Goal: Task Accomplishment & Management: Manage account settings

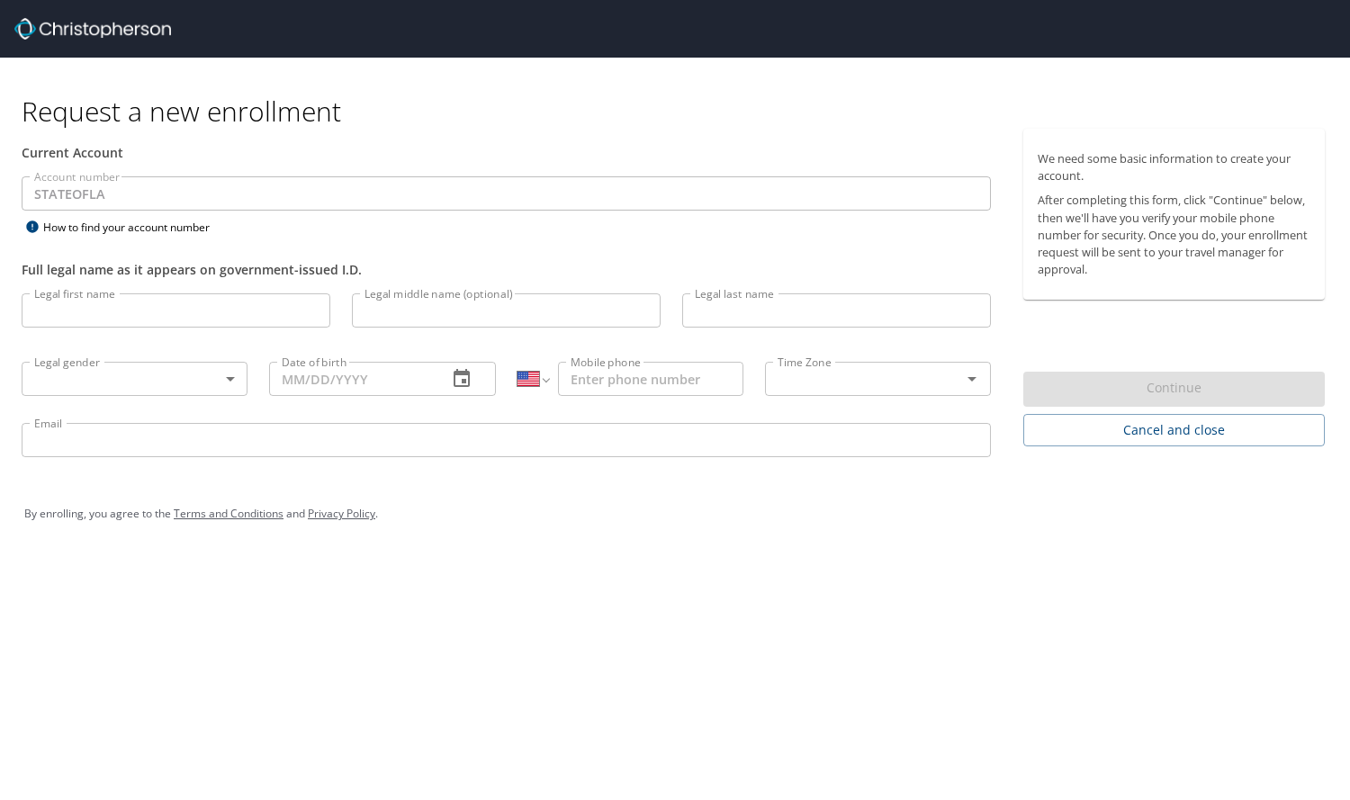
select select "US"
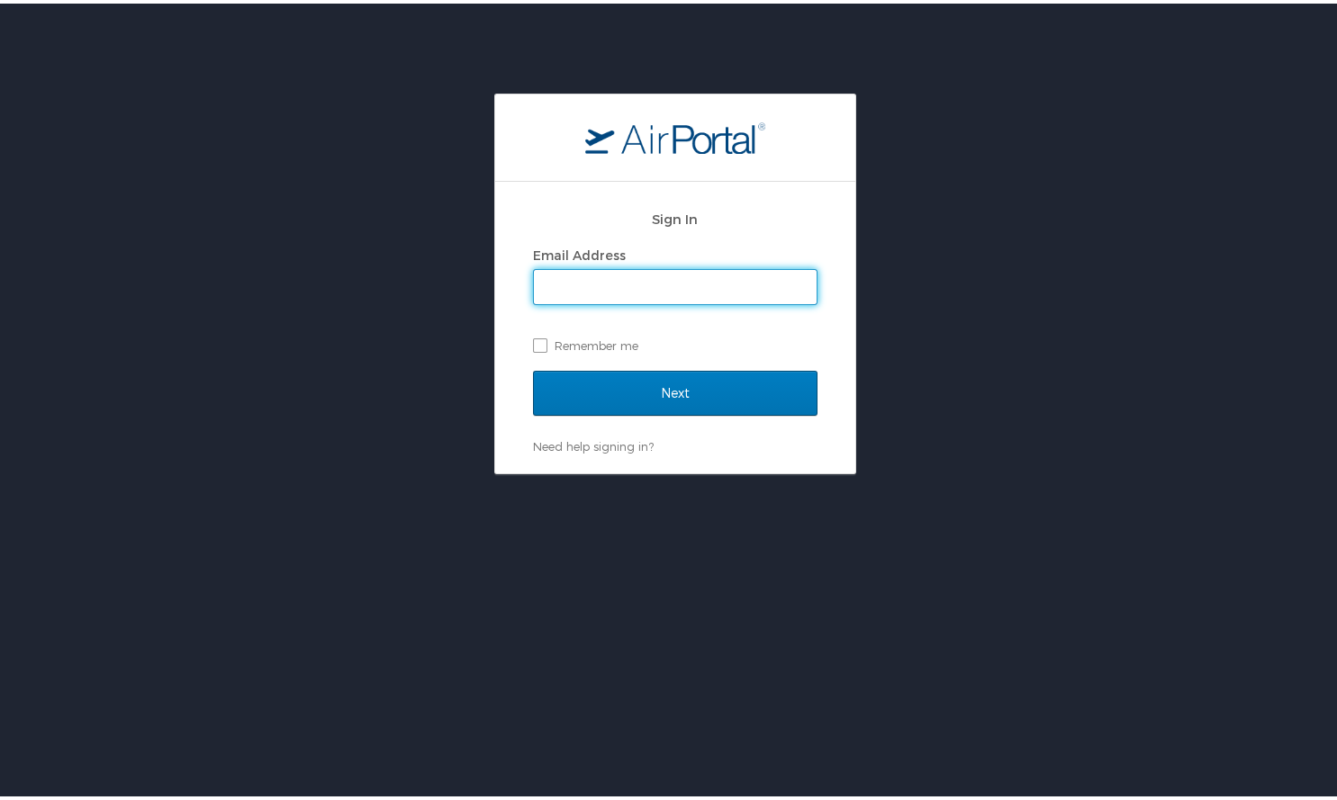
type input "lbrown@ulm.edu"
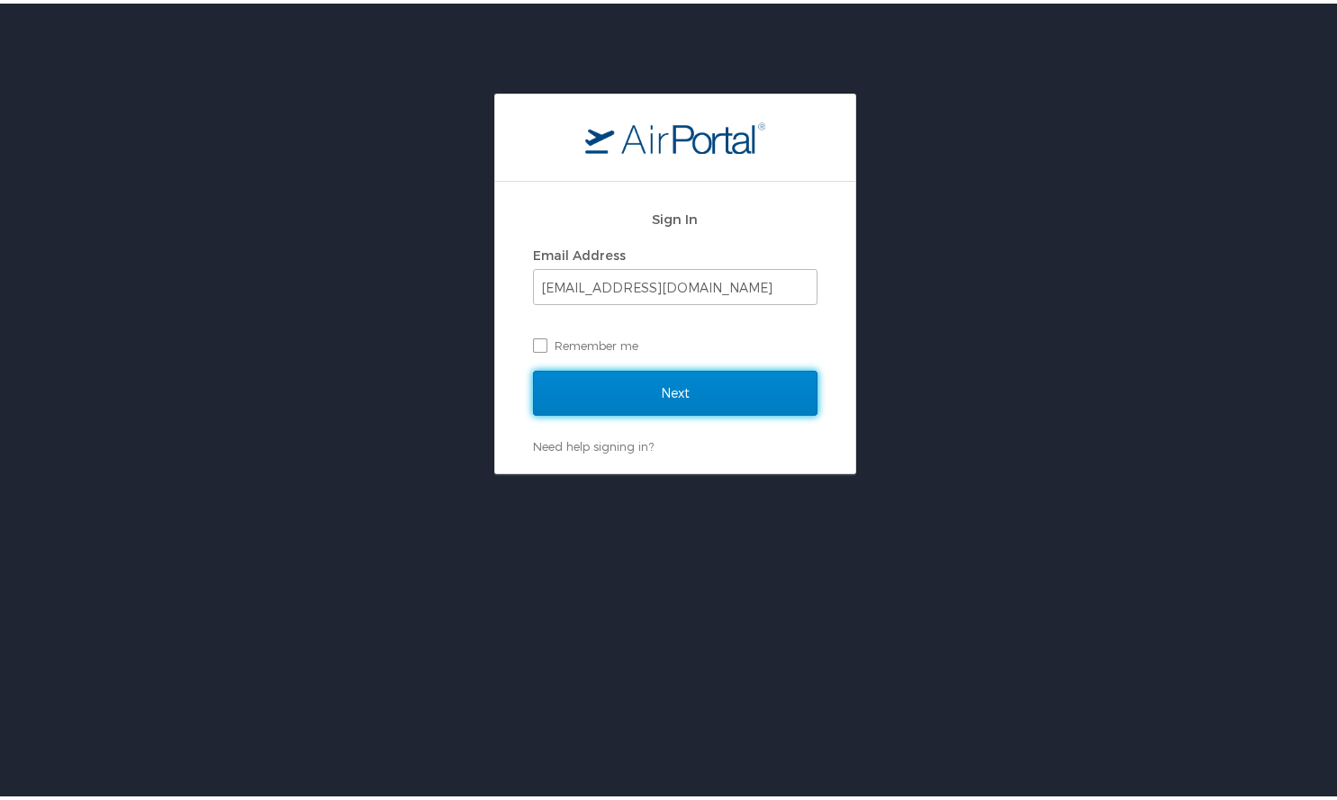
click at [679, 390] on input "Next" at bounding box center [675, 389] width 284 height 45
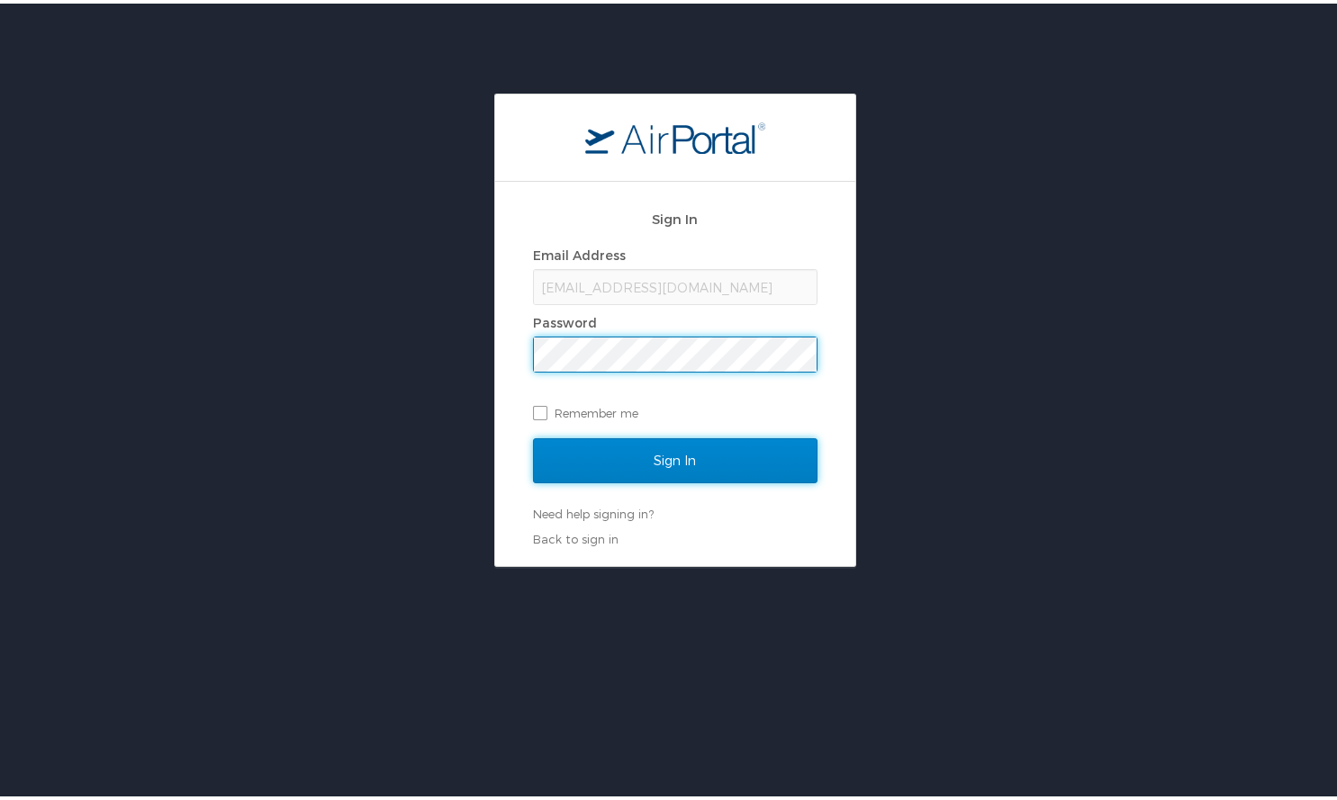
click at [682, 464] on input "Sign In" at bounding box center [675, 457] width 284 height 45
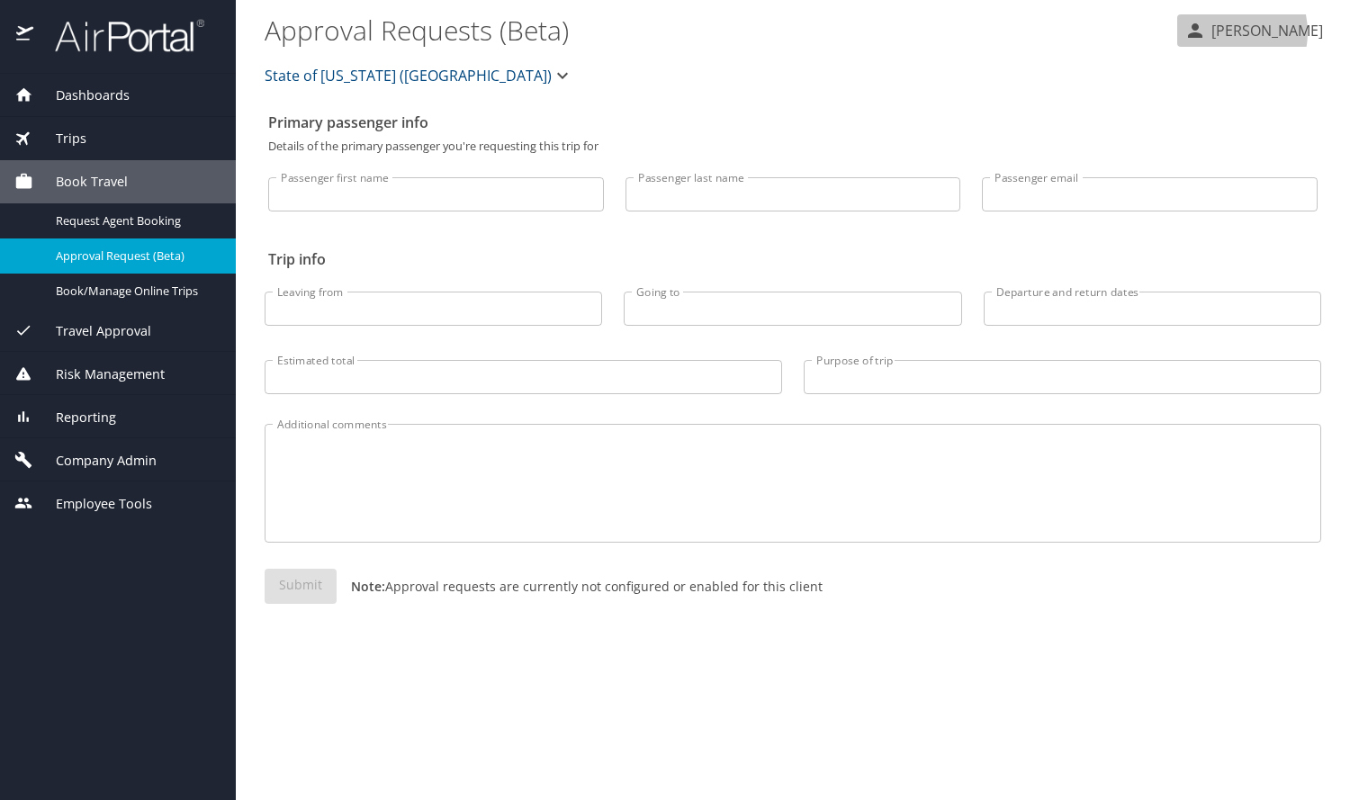
click at [1246, 32] on p "[PERSON_NAME]" at bounding box center [1264, 31] width 117 height 22
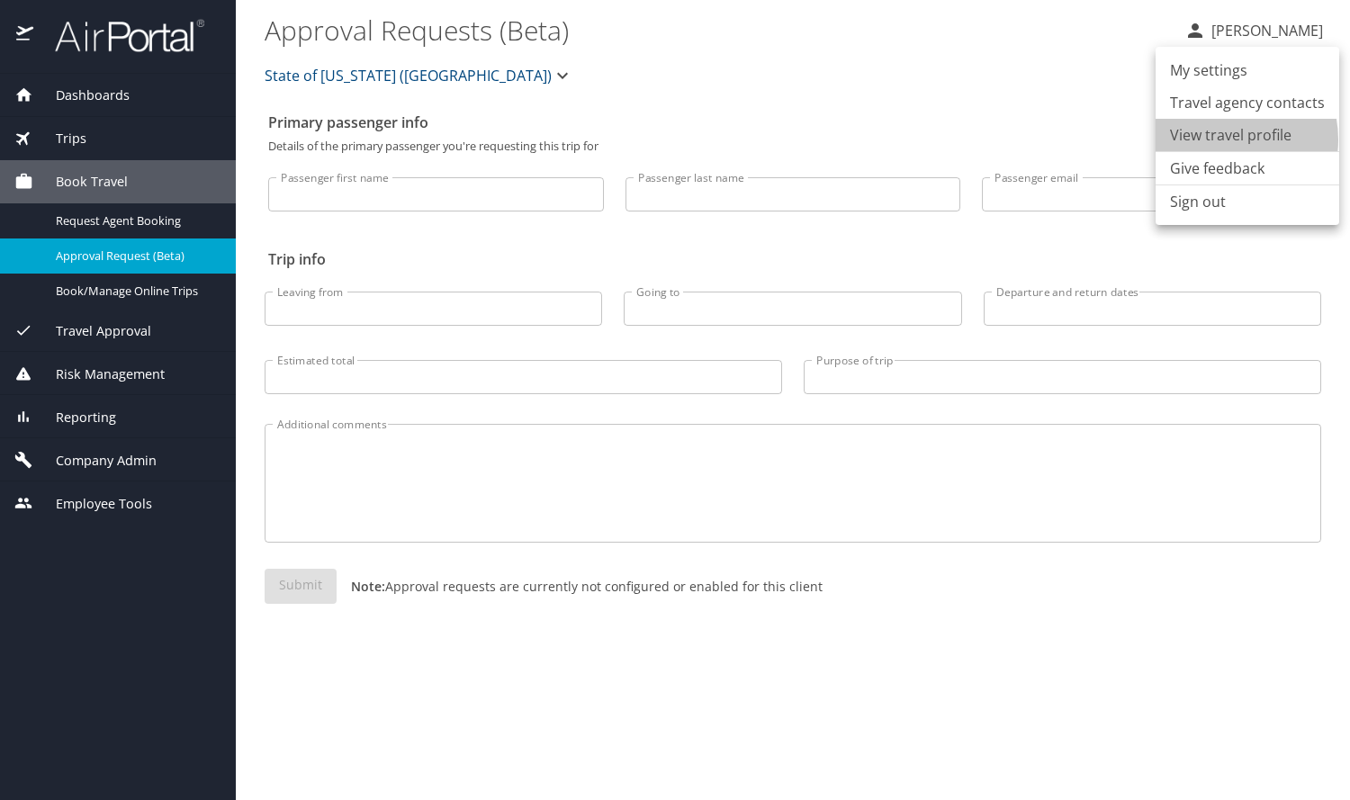
click at [1221, 140] on li "View travel profile" at bounding box center [1248, 135] width 184 height 32
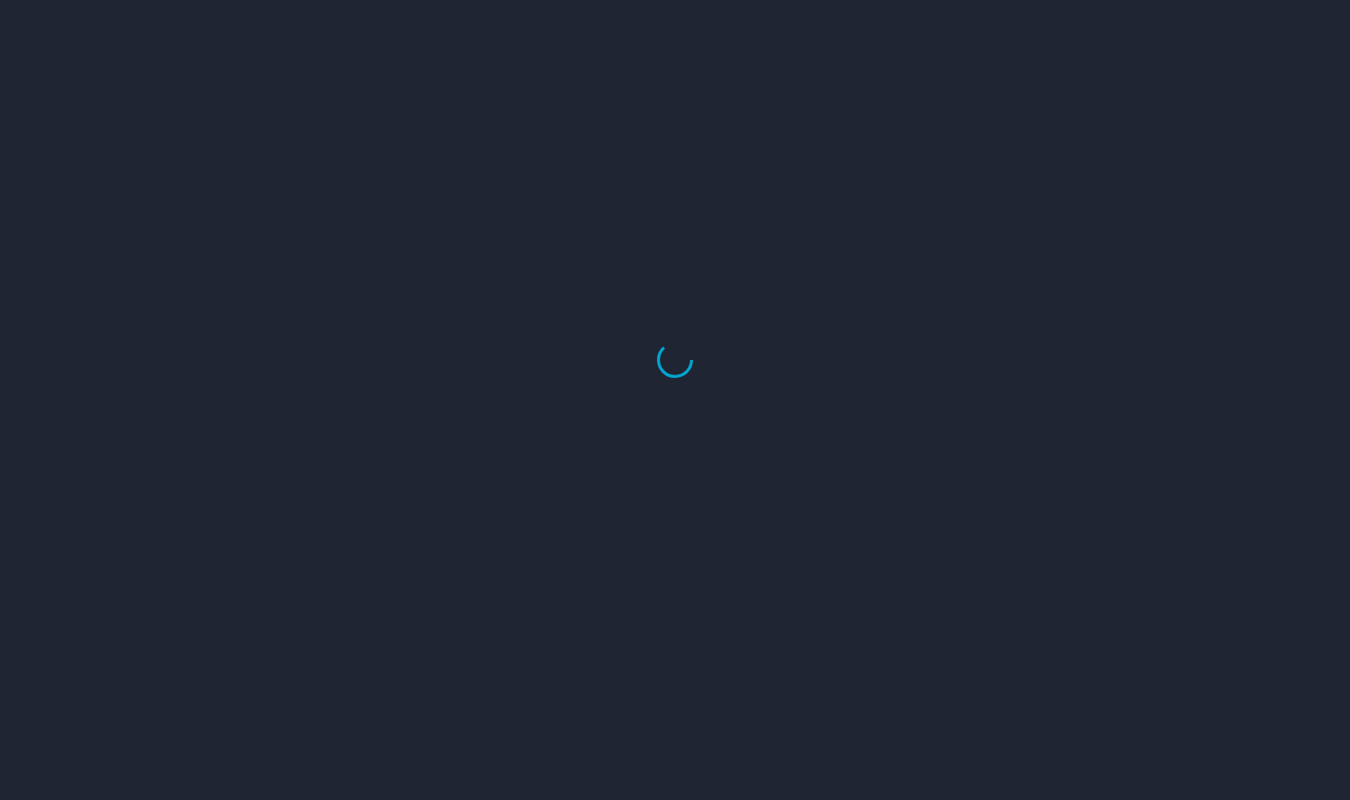
select select "US"
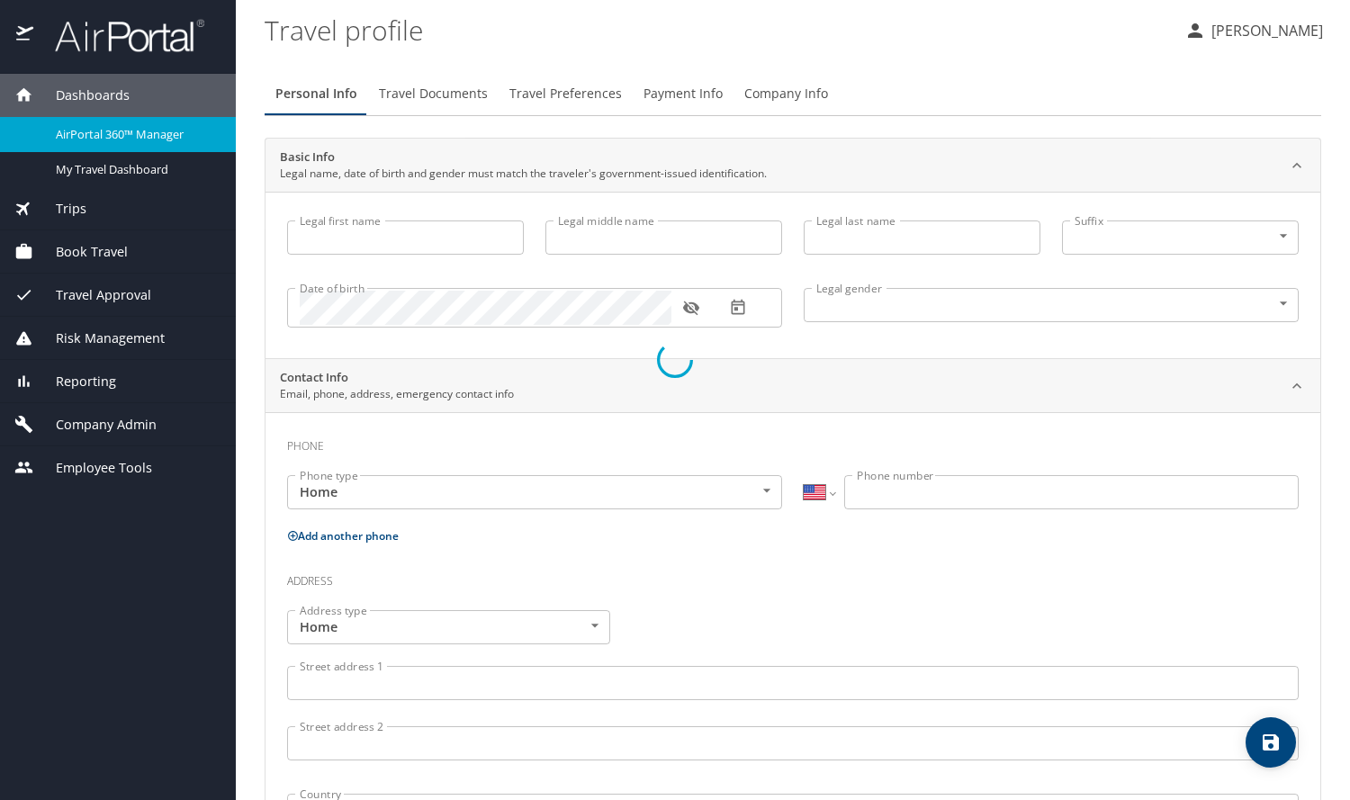
type input "[PERSON_NAME]"
type input "I"
type input "Brown"
type input "[DEMOGRAPHIC_DATA]"
type input "[PERSON_NAME]"
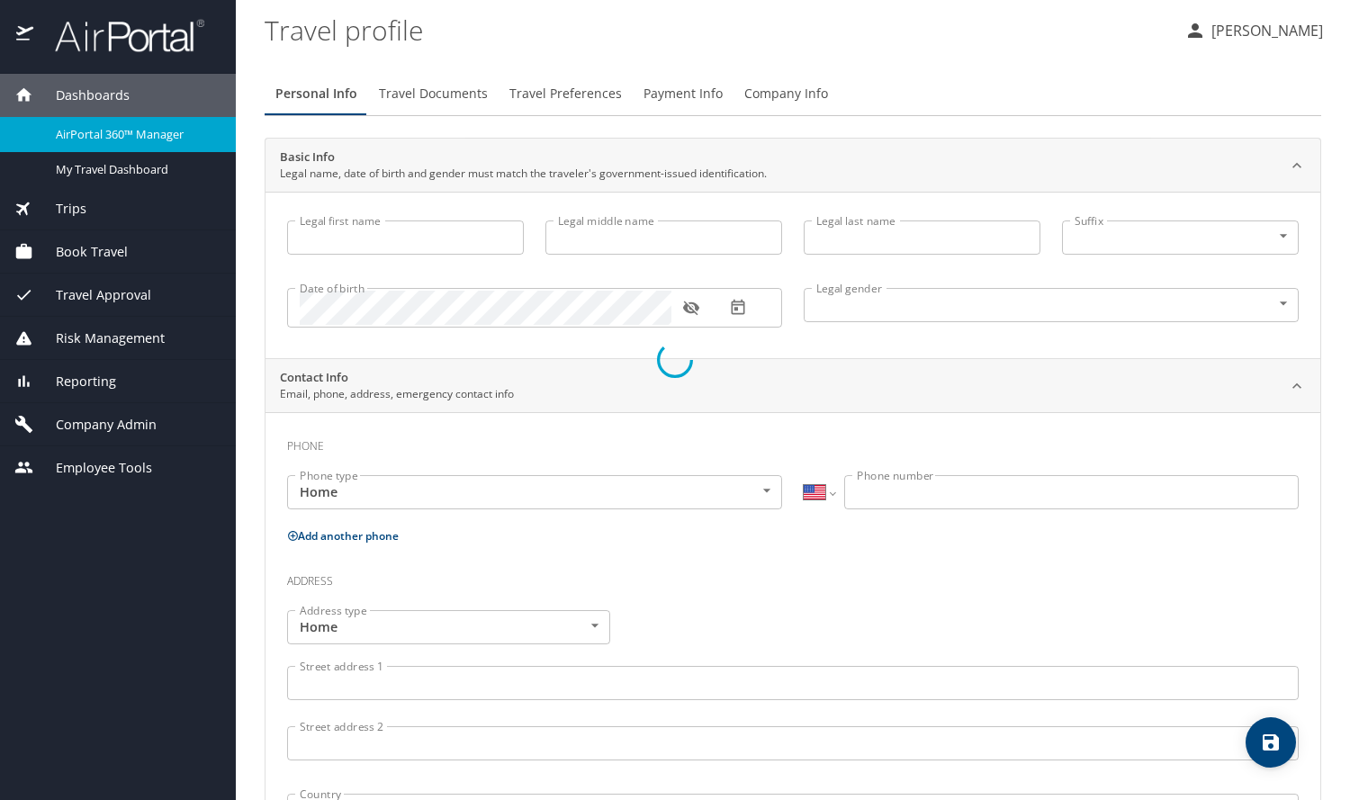
type input "[PERSON_NAME]"
select select "NL"
type input "85572059"
select select "US"
select select "NL"
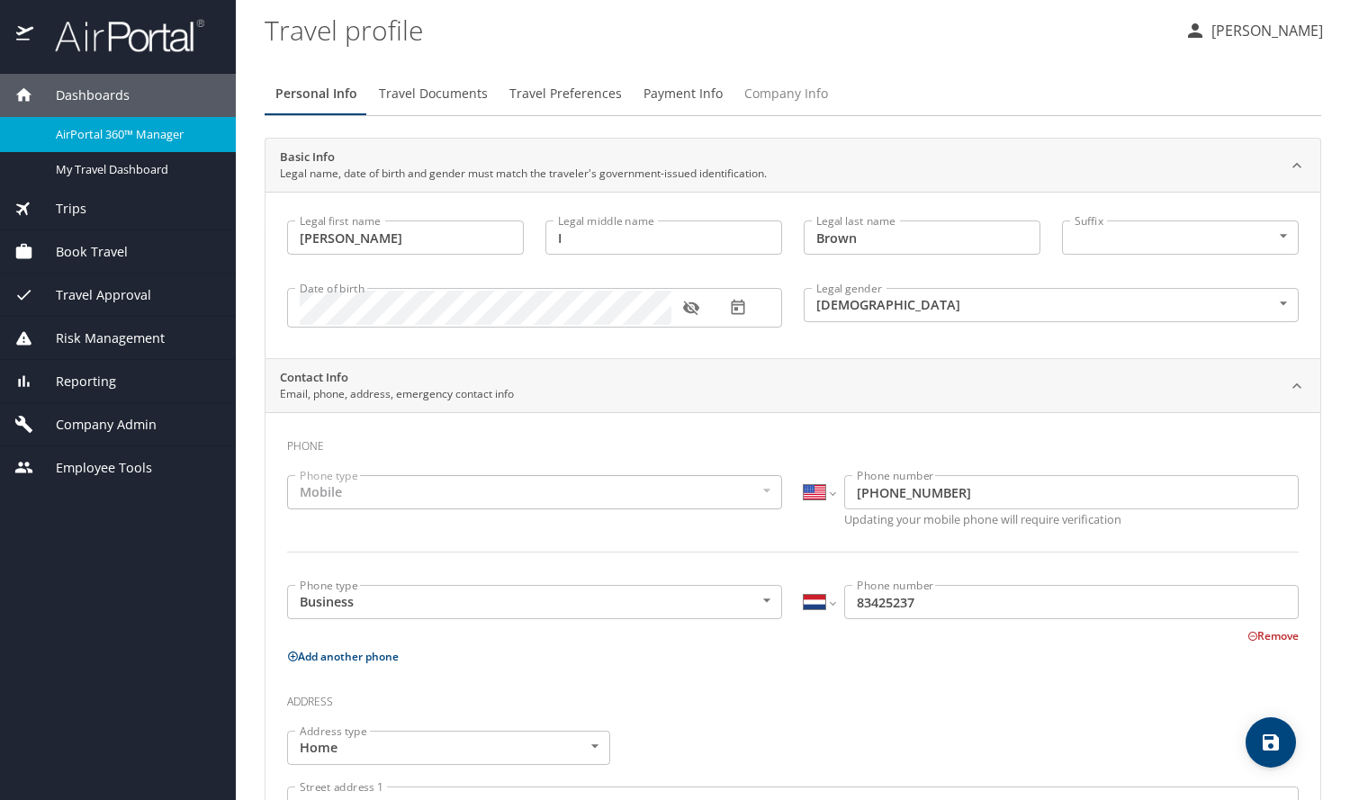
click at [775, 92] on span "Company Info" at bounding box center [787, 94] width 84 height 23
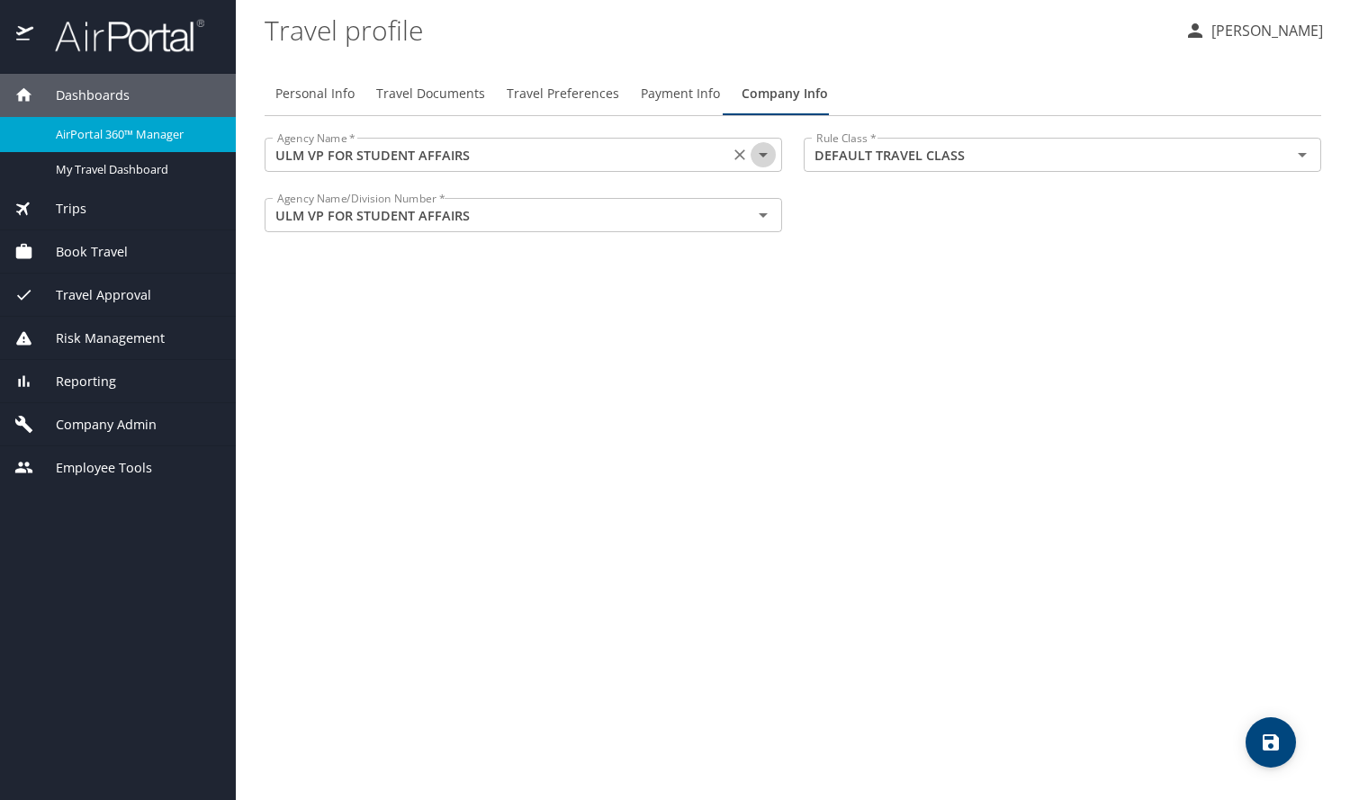
click at [762, 158] on icon "Open" at bounding box center [764, 155] width 22 height 22
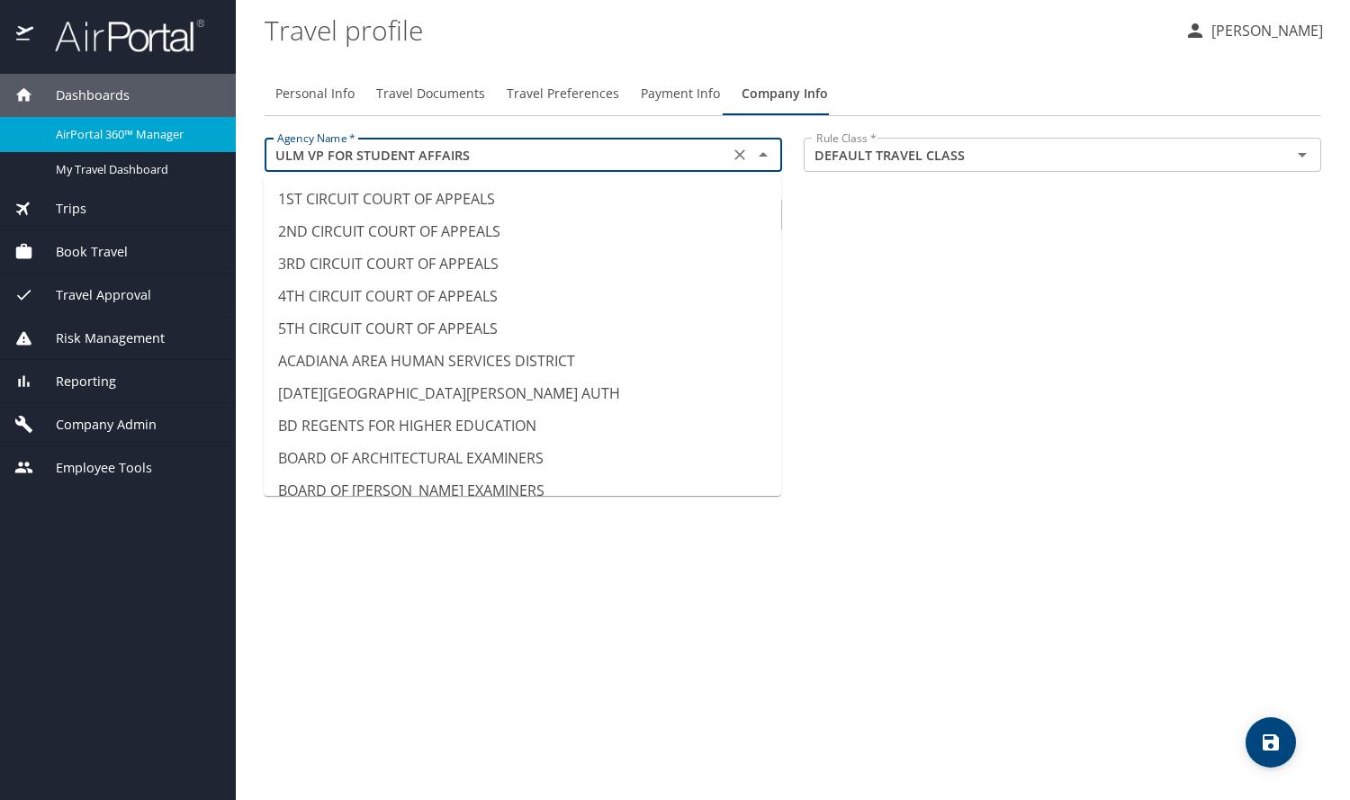
scroll to position [17224, 0]
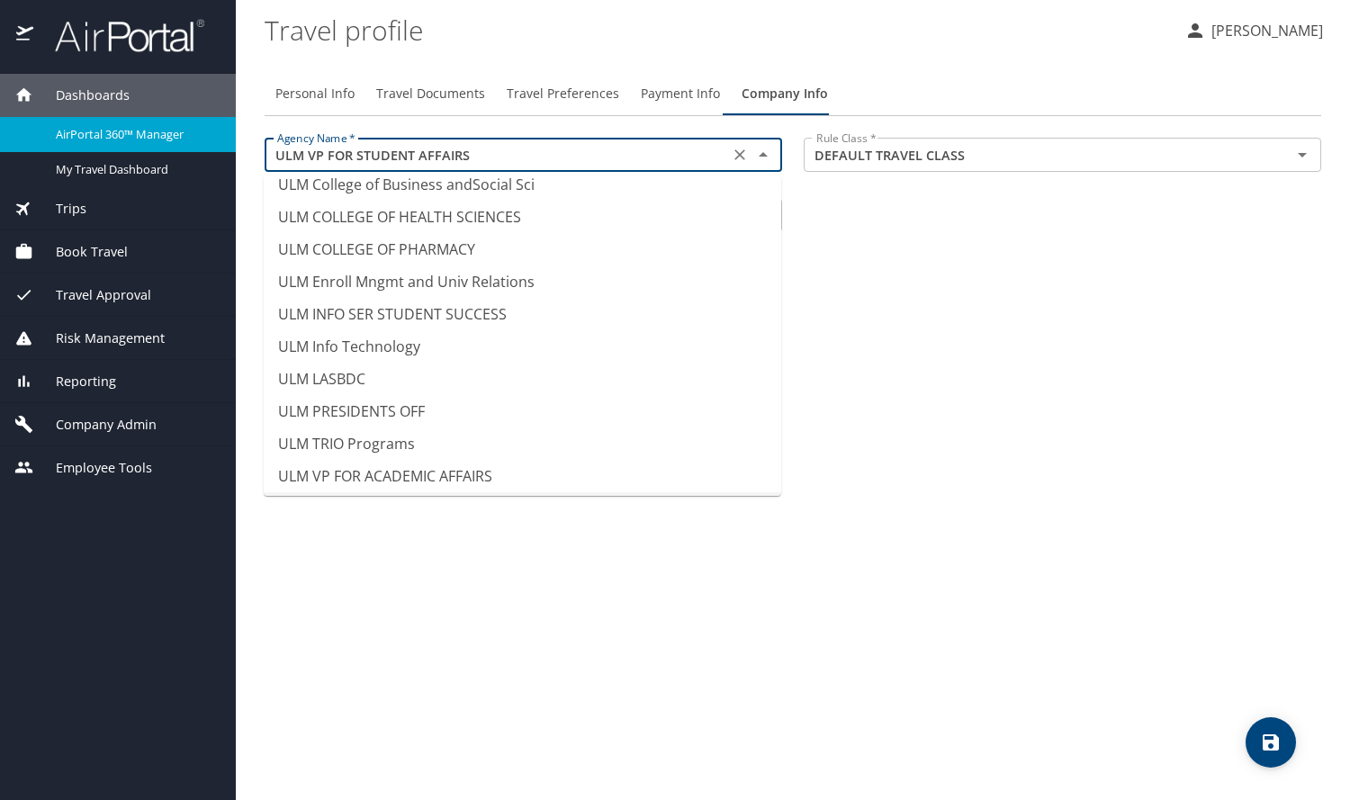
click at [571, 492] on li "ULM VP for Business Affairs" at bounding box center [523, 508] width 518 height 32
type input "ULM VP for Business Affairs"
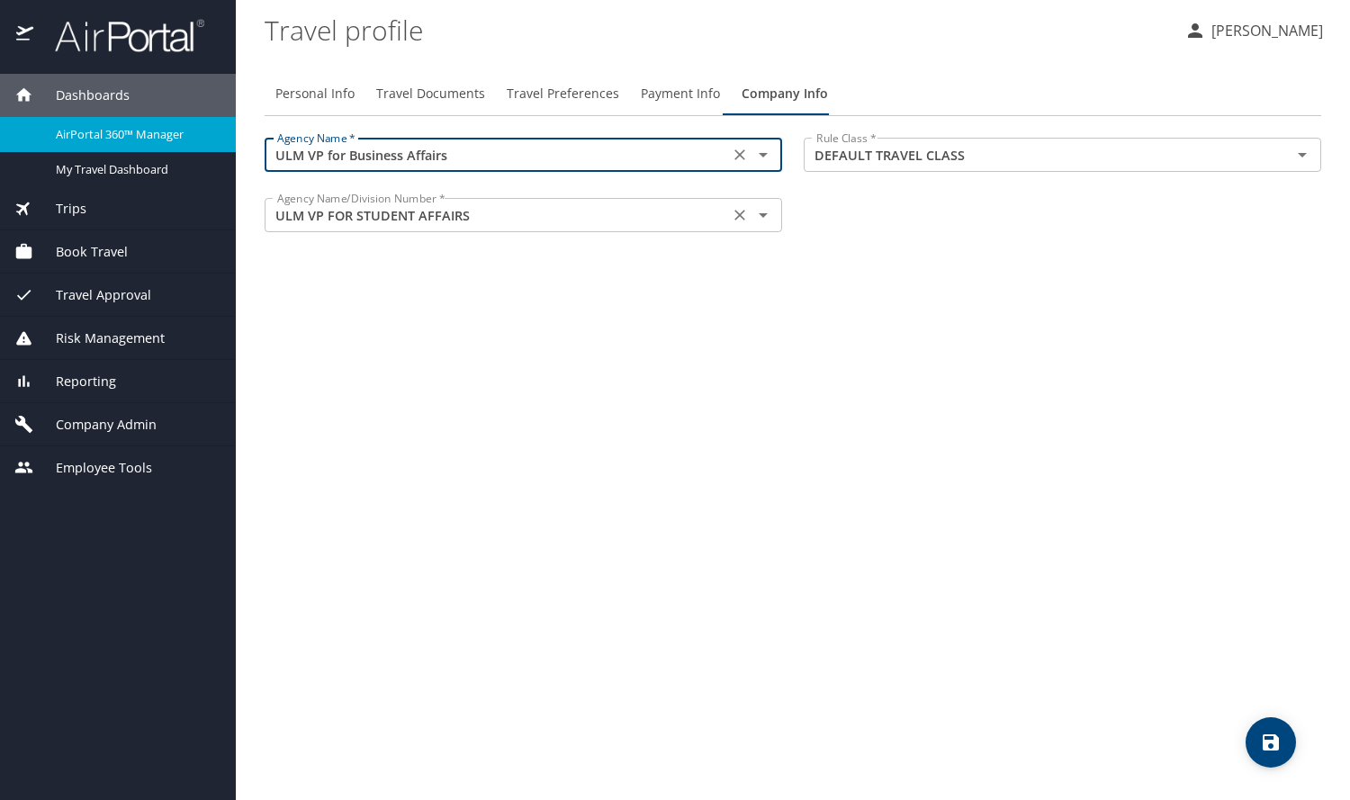
click at [764, 214] on icon "Open" at bounding box center [763, 215] width 9 height 5
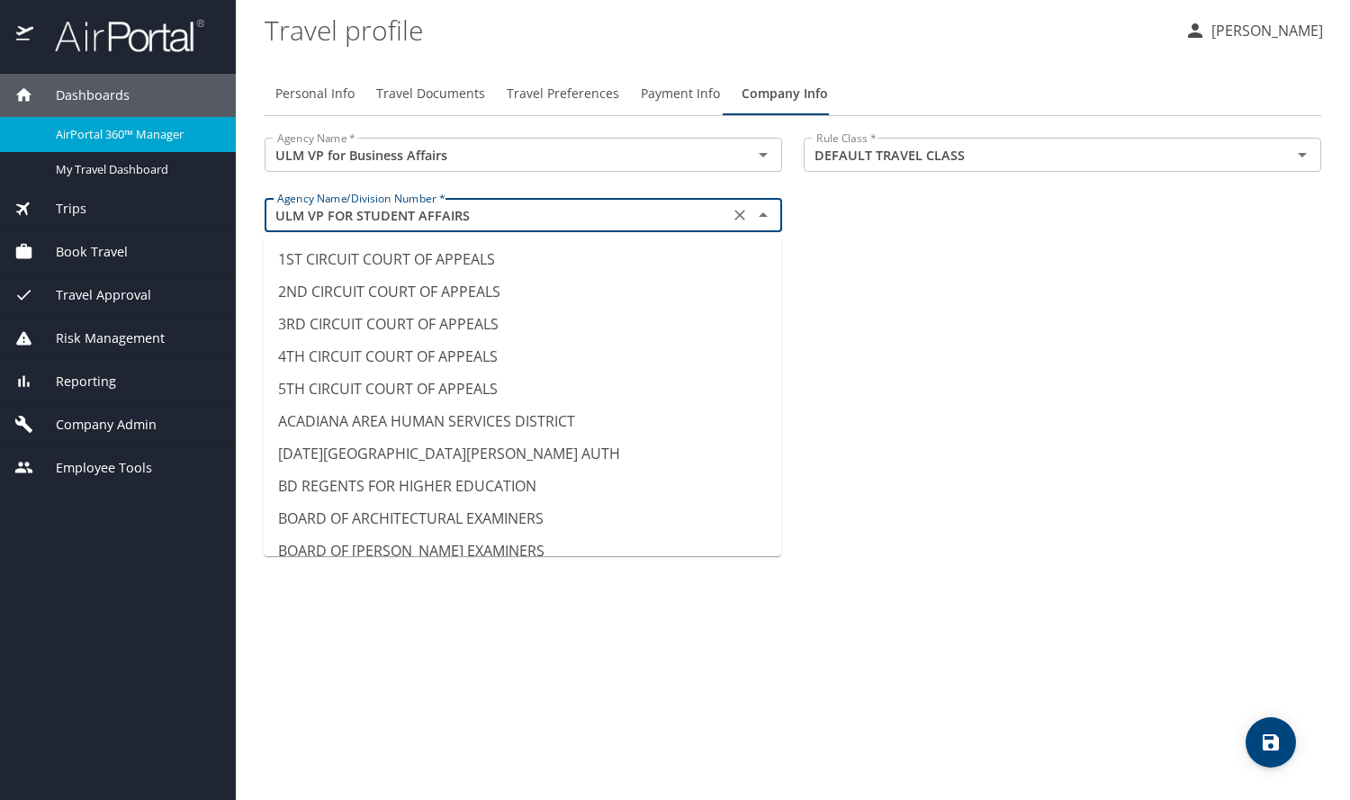
scroll to position [17159, 0]
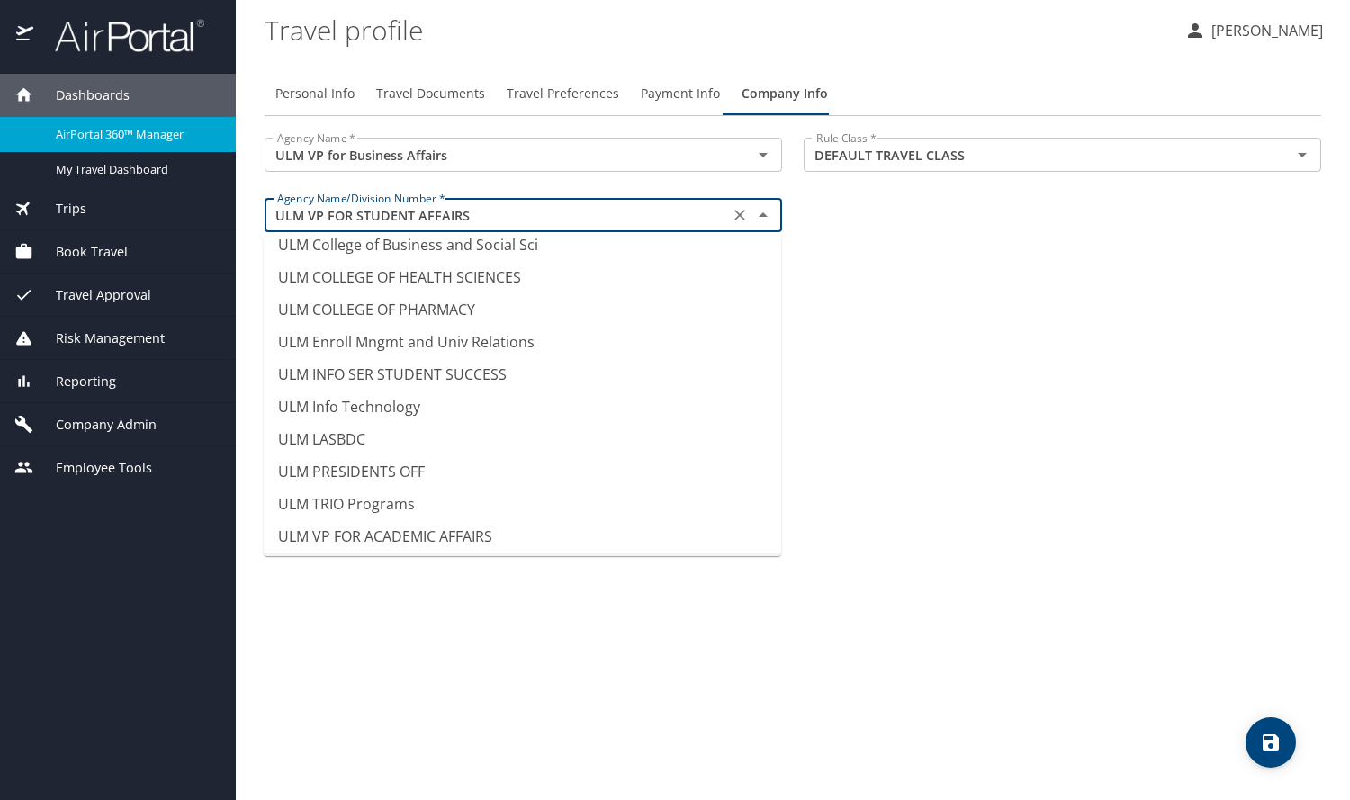
click at [438, 553] on li "ULM VP for Business Affairs" at bounding box center [523, 569] width 518 height 32
type input "ULM VP for Business Affairs"
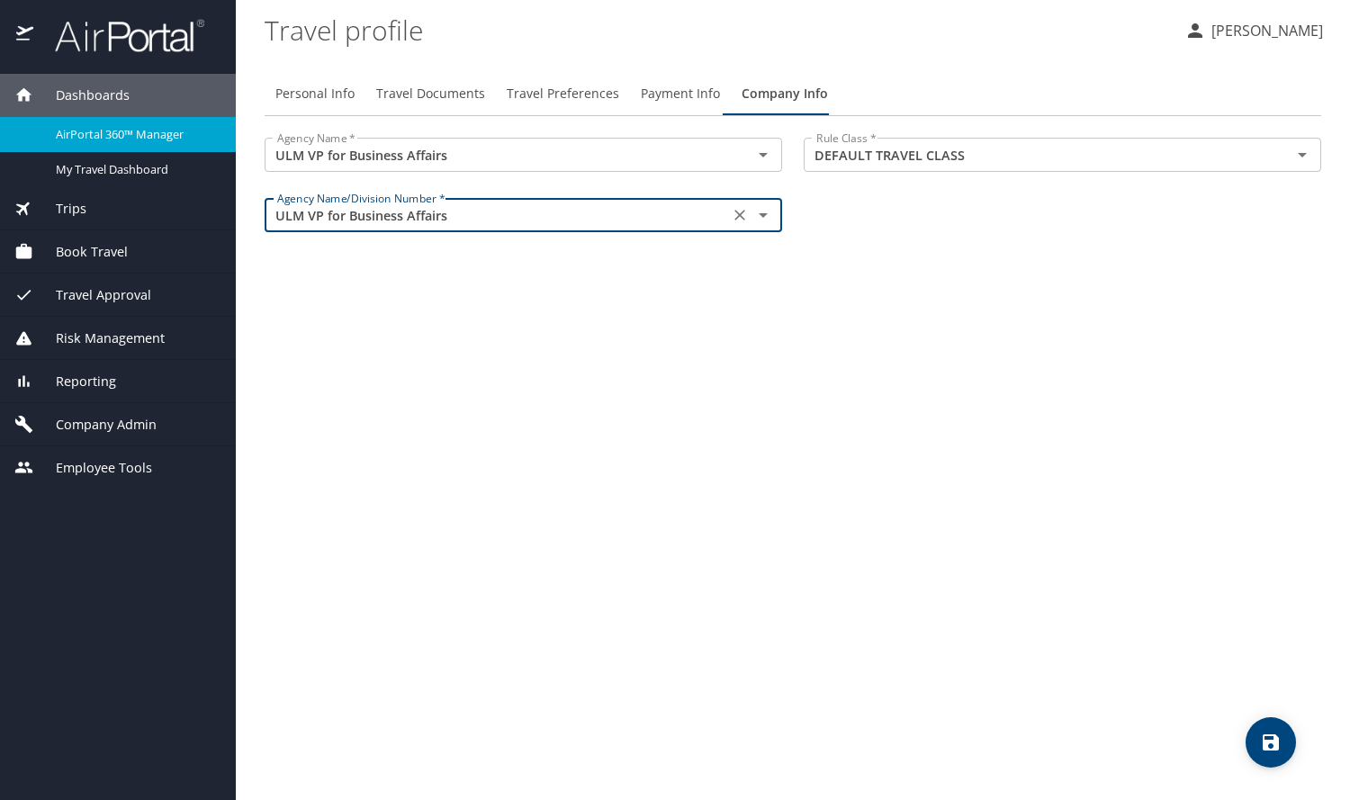
click at [292, 91] on span "Personal Info" at bounding box center [314, 94] width 79 height 23
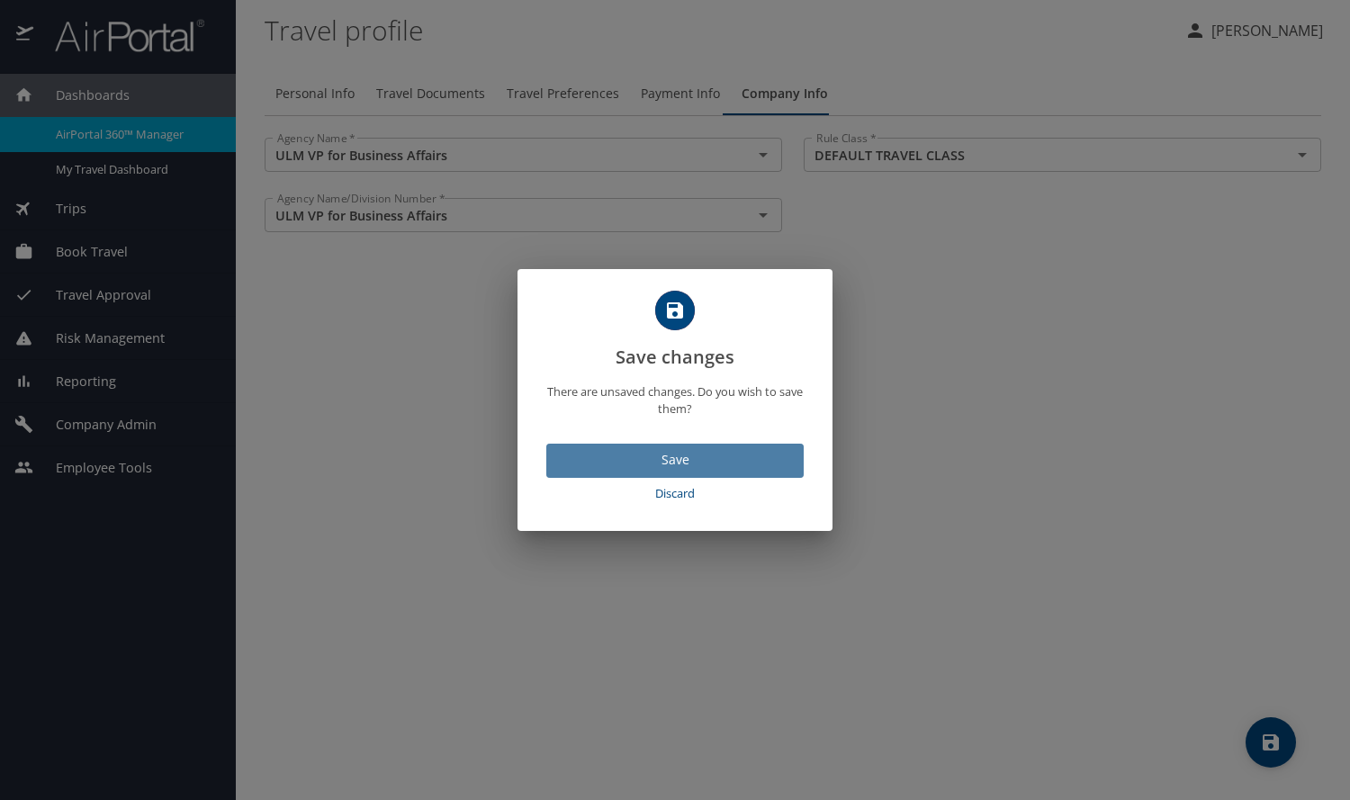
click at [682, 456] on span "Save" at bounding box center [675, 460] width 229 height 23
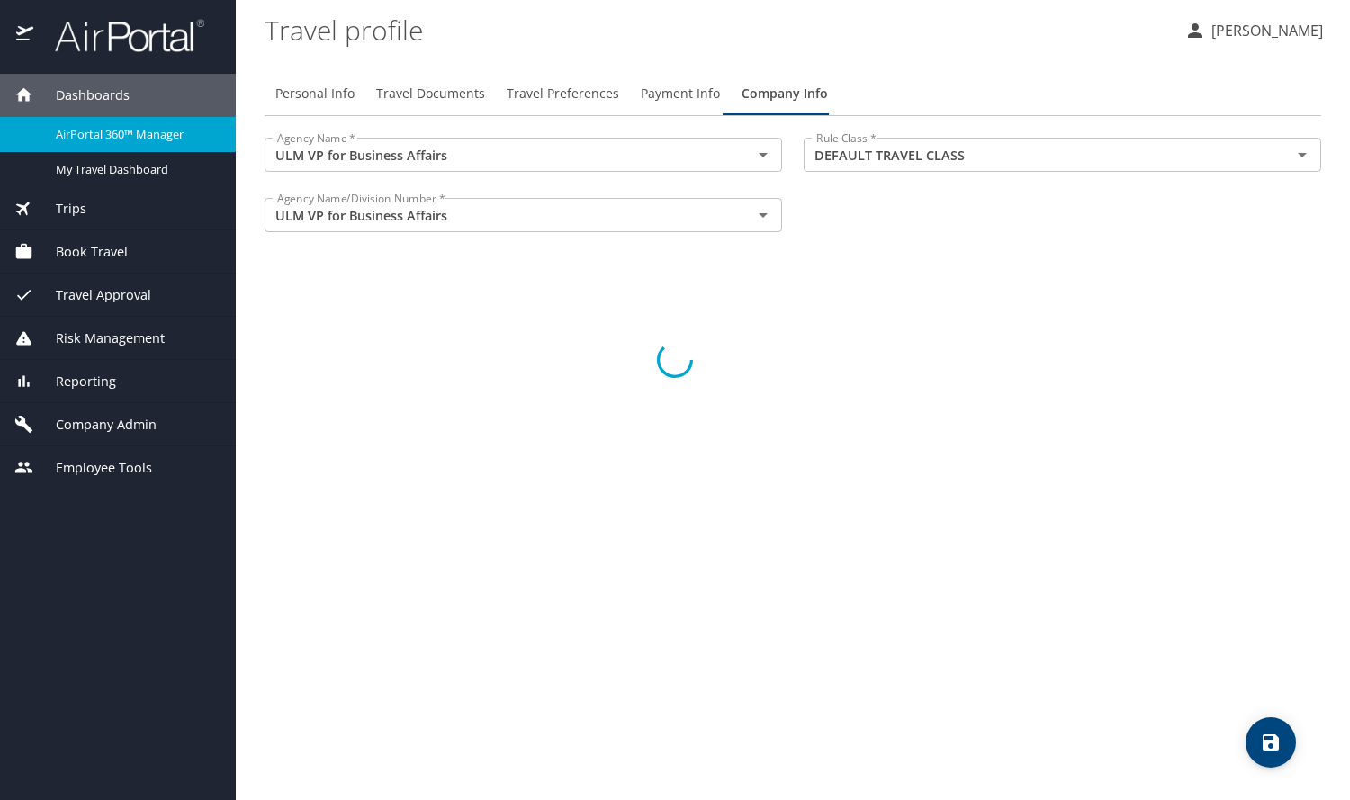
select select "US"
select select "NL"
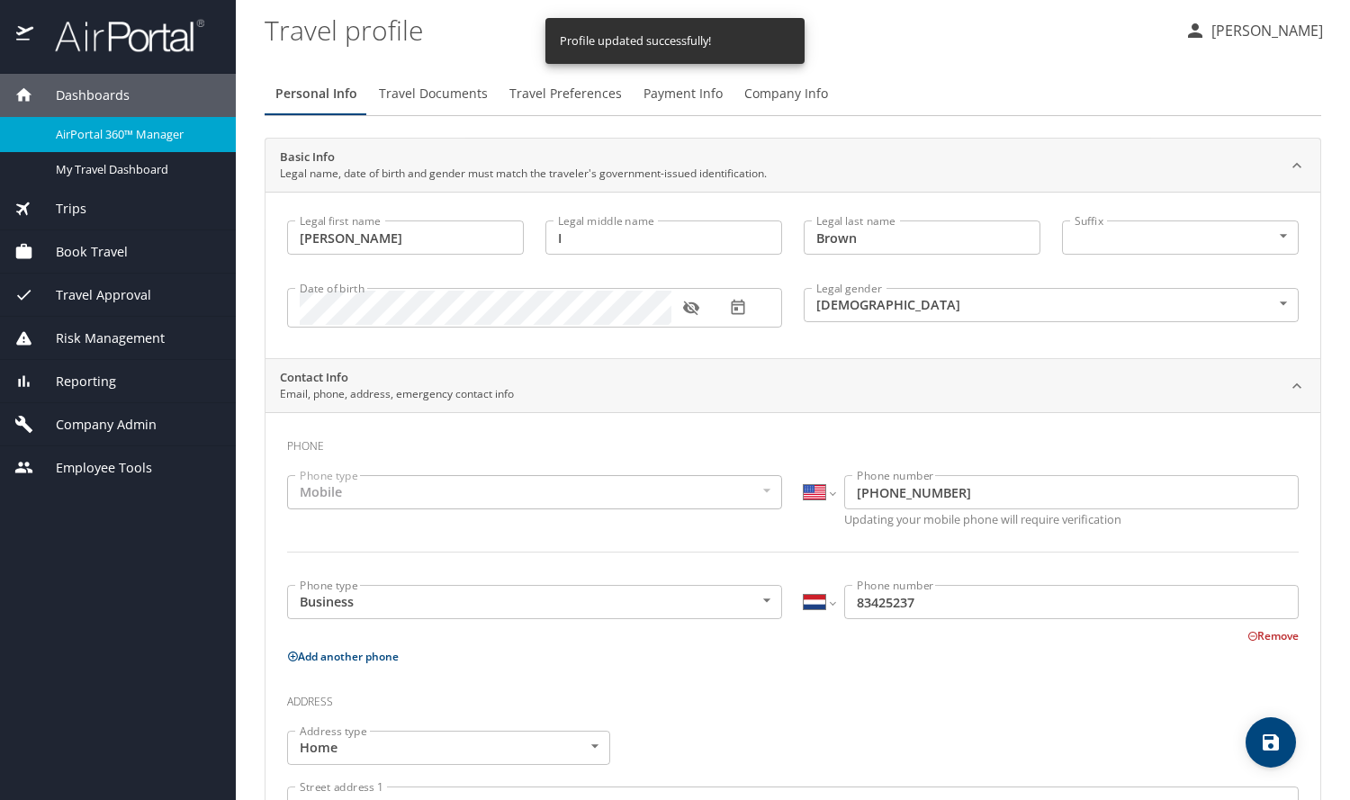
select select "US"
select select "NL"
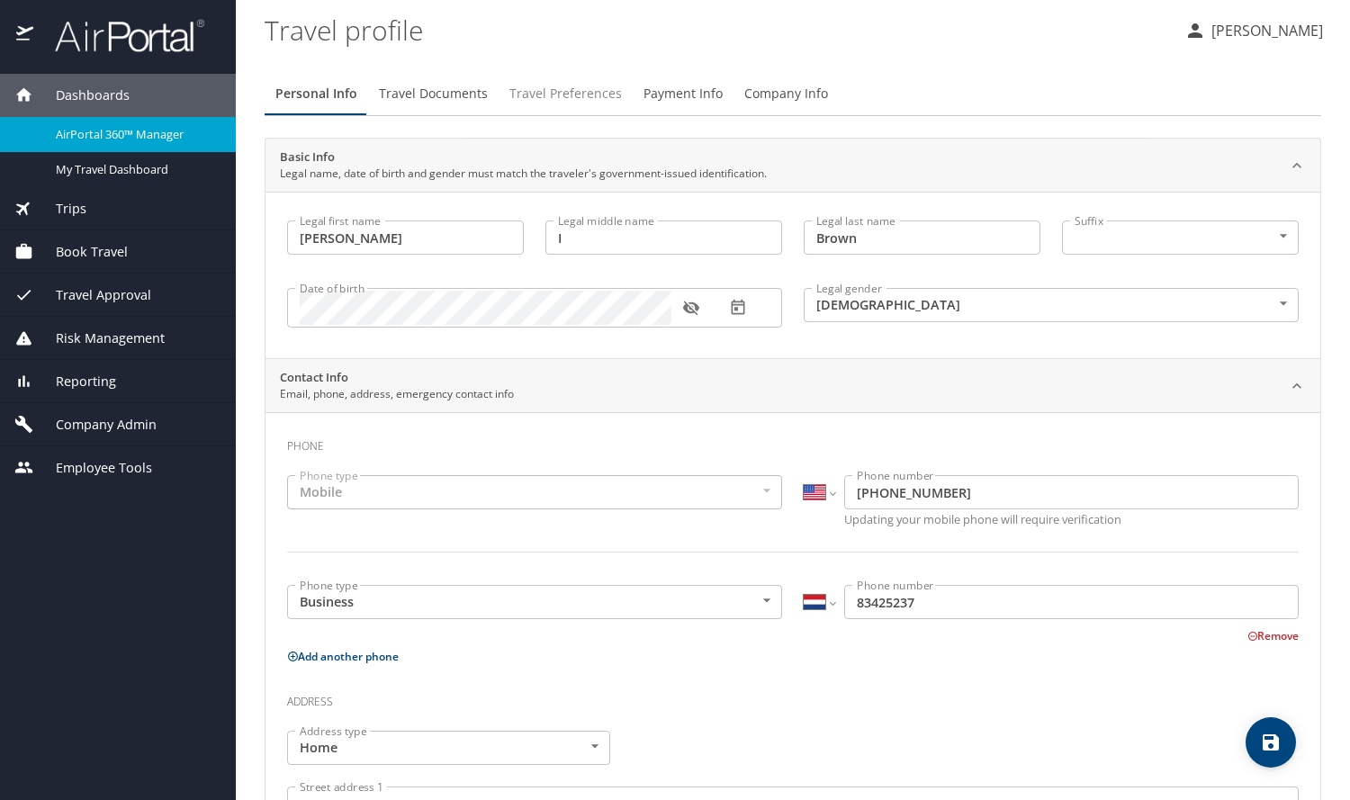
click at [572, 95] on span "Travel Preferences" at bounding box center [566, 94] width 113 height 23
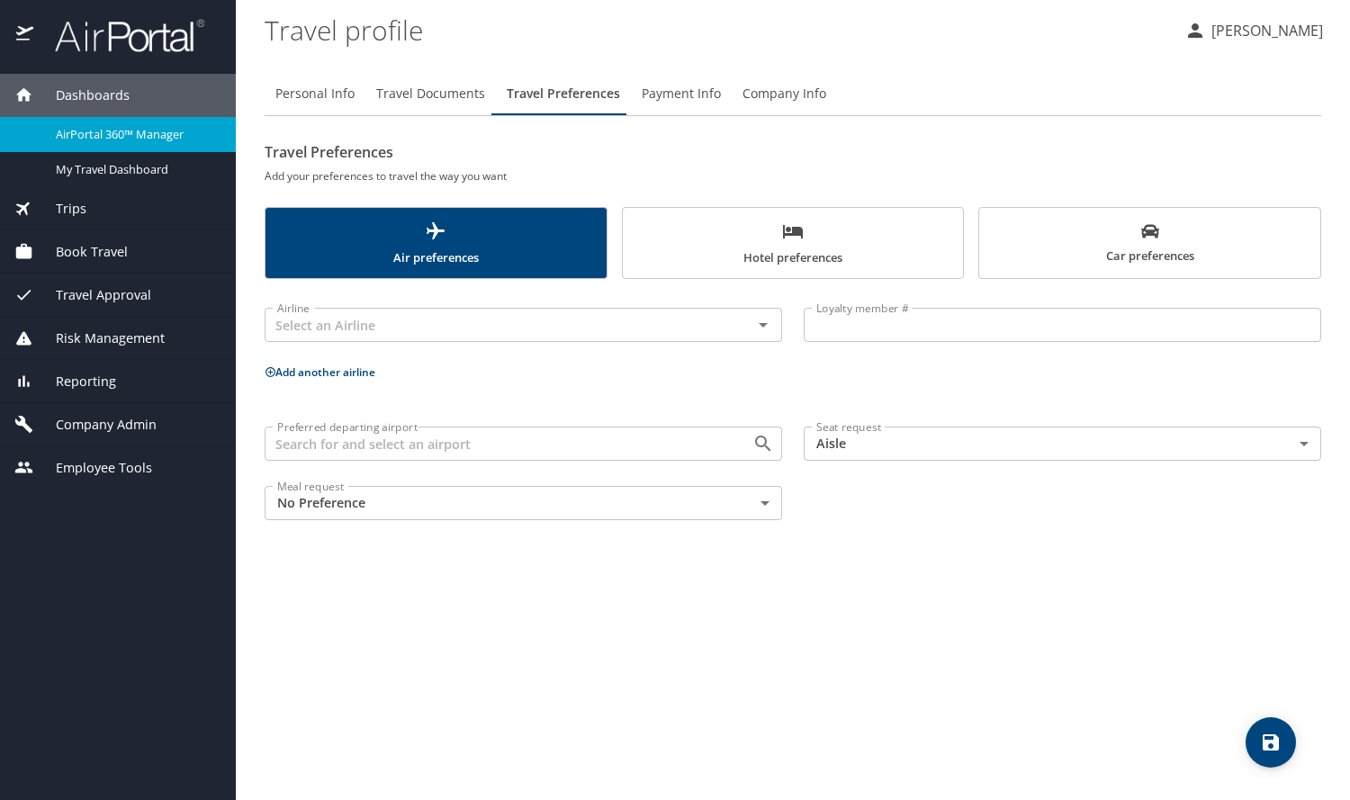
click at [650, 94] on span "Payment Info" at bounding box center [681, 94] width 79 height 23
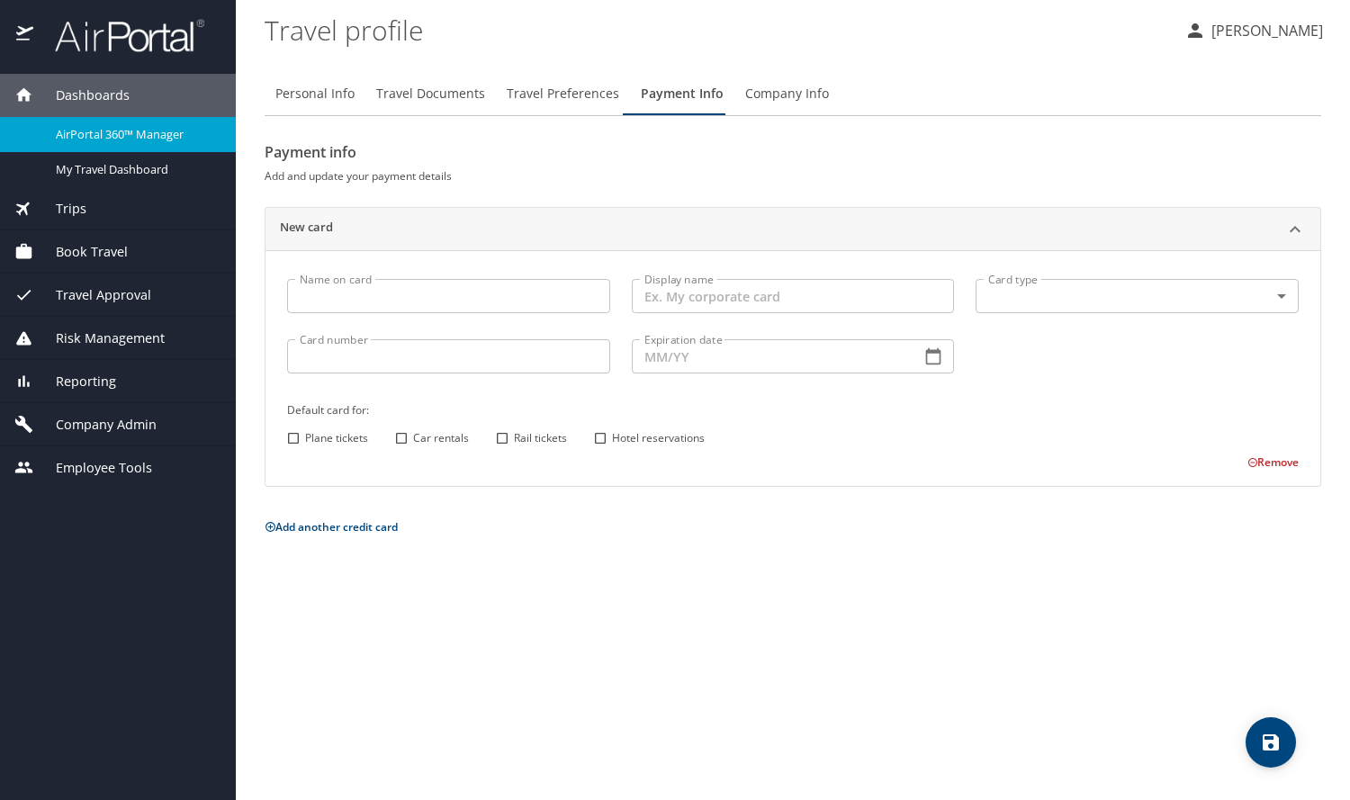
click at [777, 97] on span "Company Info" at bounding box center [787, 94] width 84 height 23
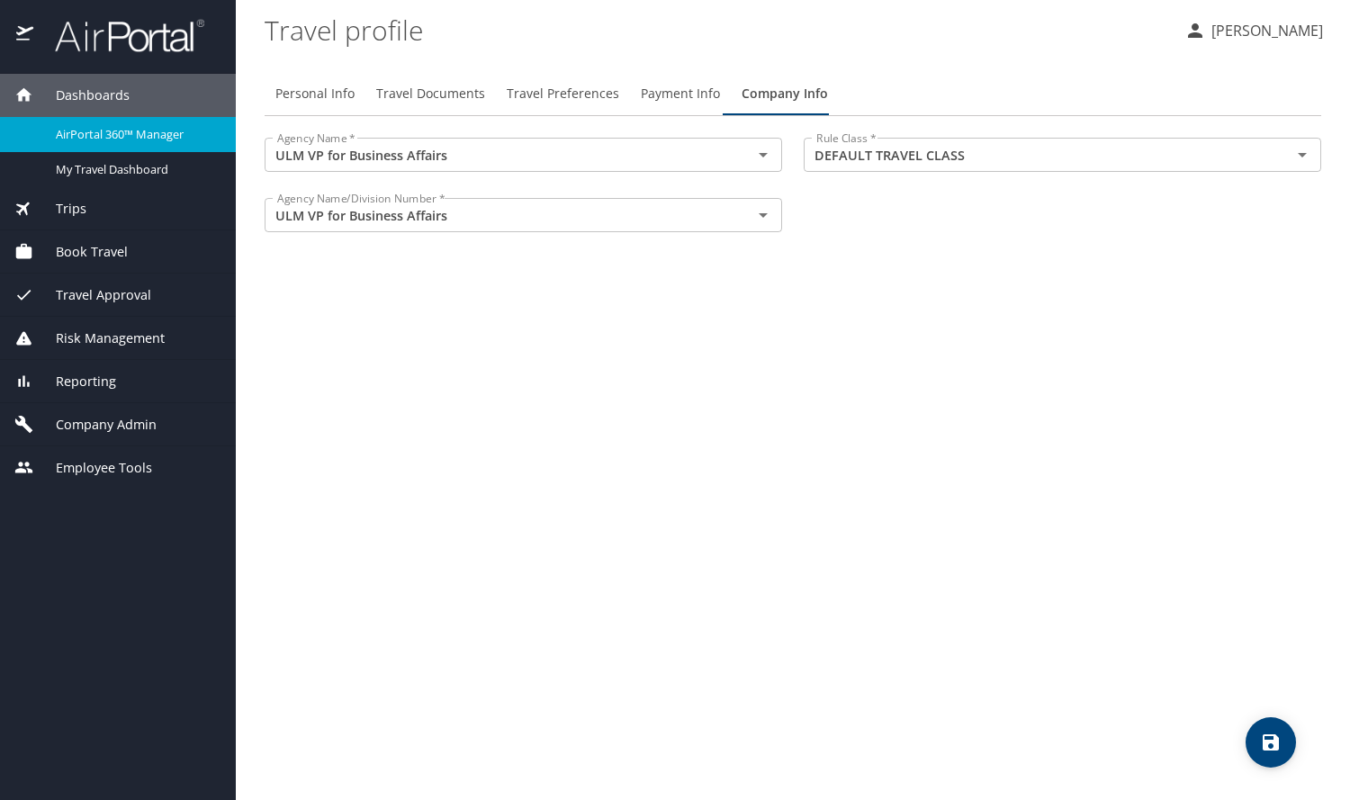
click at [405, 98] on span "Travel Documents" at bounding box center [430, 94] width 109 height 23
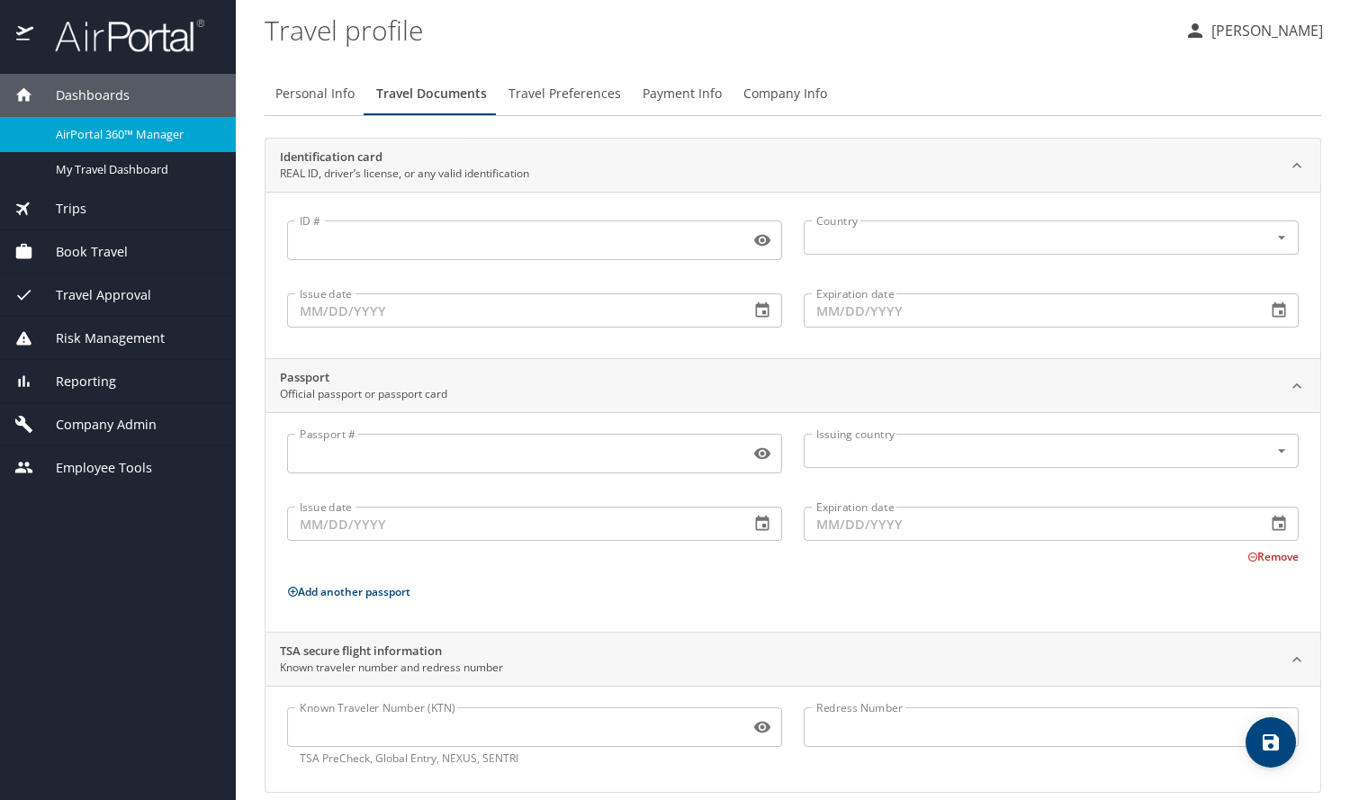
click at [669, 93] on span "Payment Info" at bounding box center [682, 94] width 79 height 23
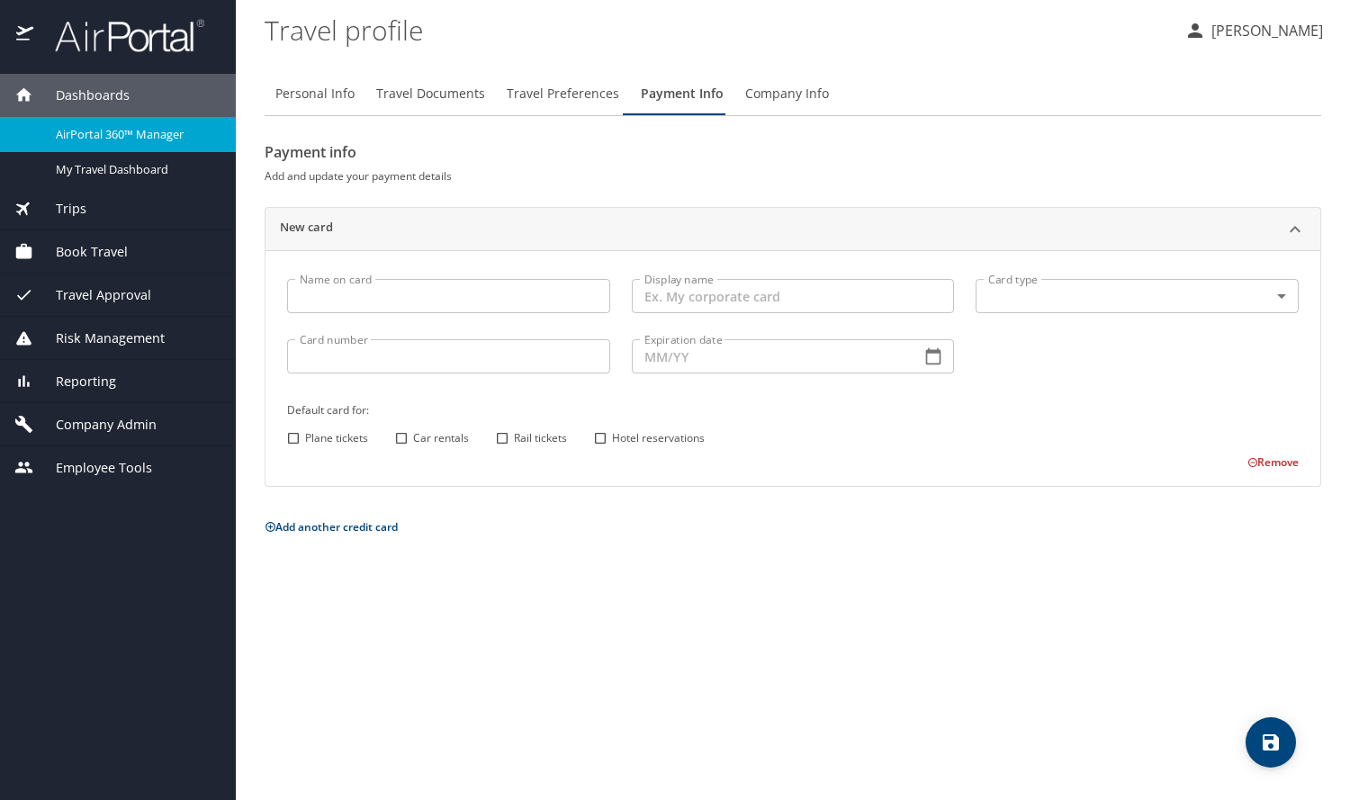
click at [1242, 34] on p "[PERSON_NAME]" at bounding box center [1264, 31] width 117 height 22
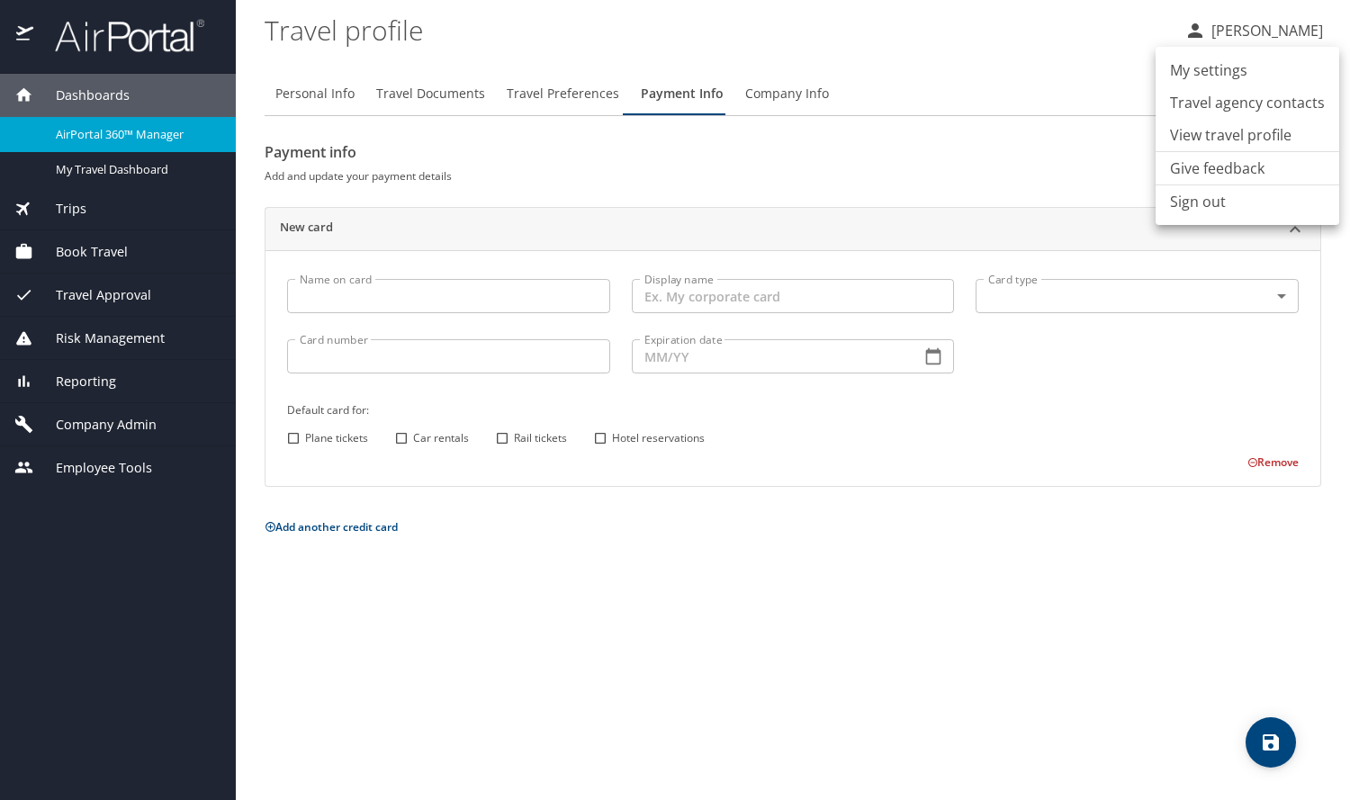
click at [1240, 131] on li "View travel profile" at bounding box center [1248, 135] width 184 height 32
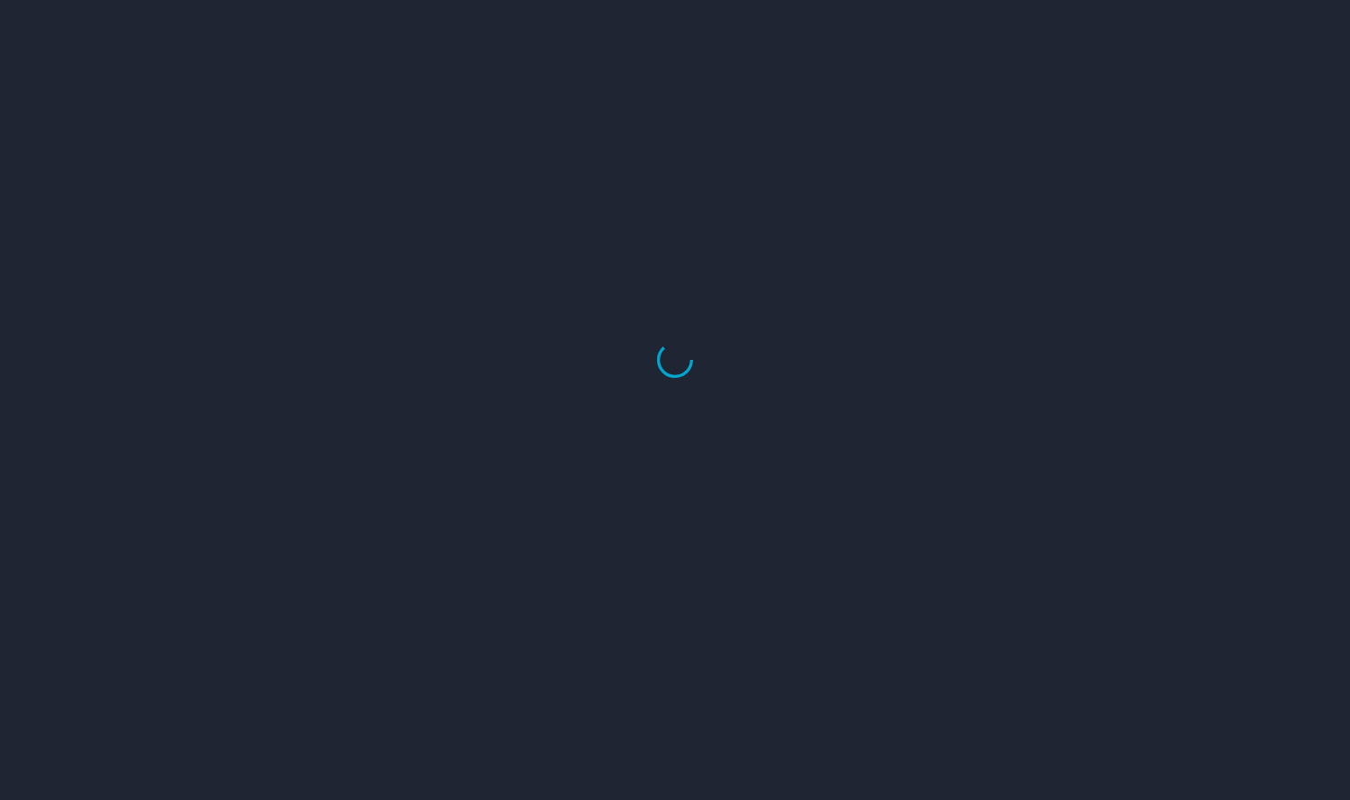
select select "US"
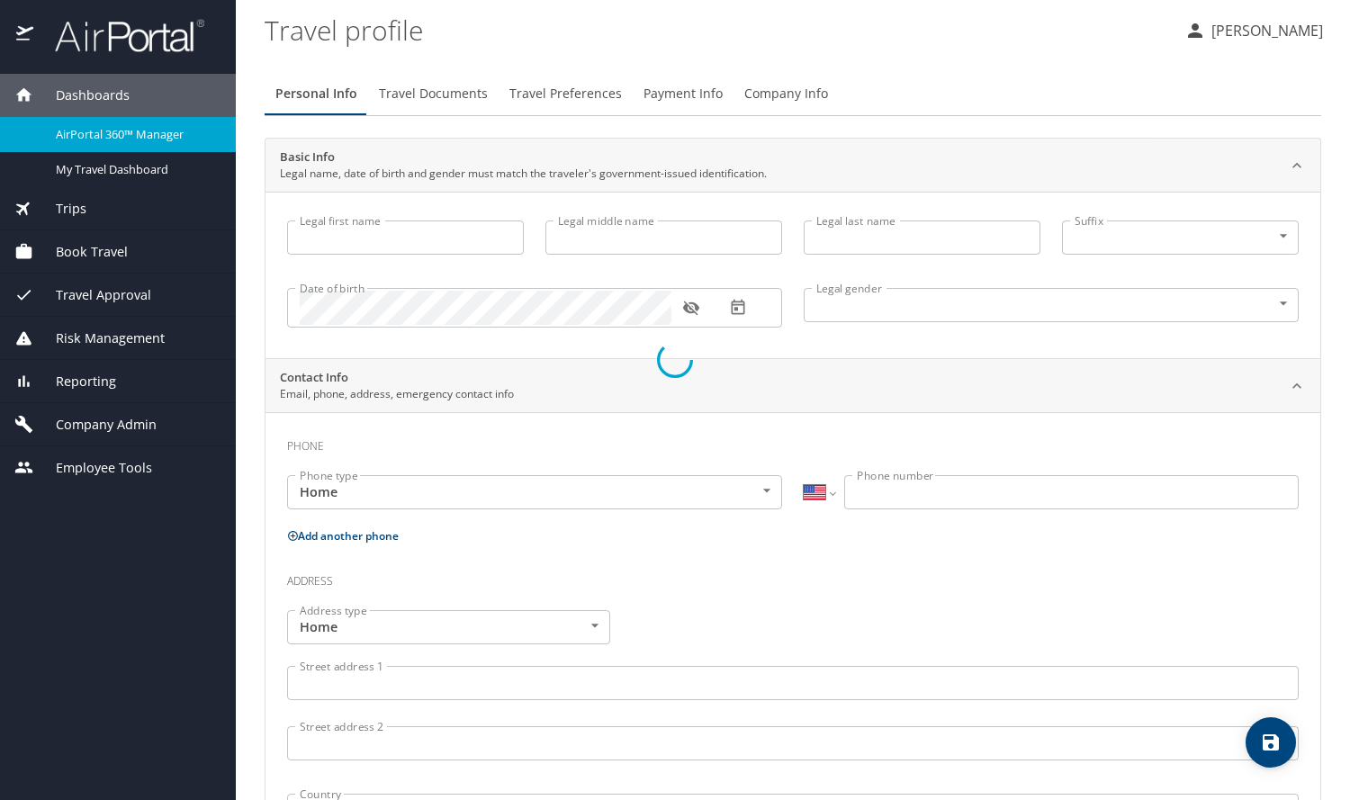
type input "[PERSON_NAME]"
type input "I"
type input "Brown"
type input "[DEMOGRAPHIC_DATA]"
type input "[PERSON_NAME]"
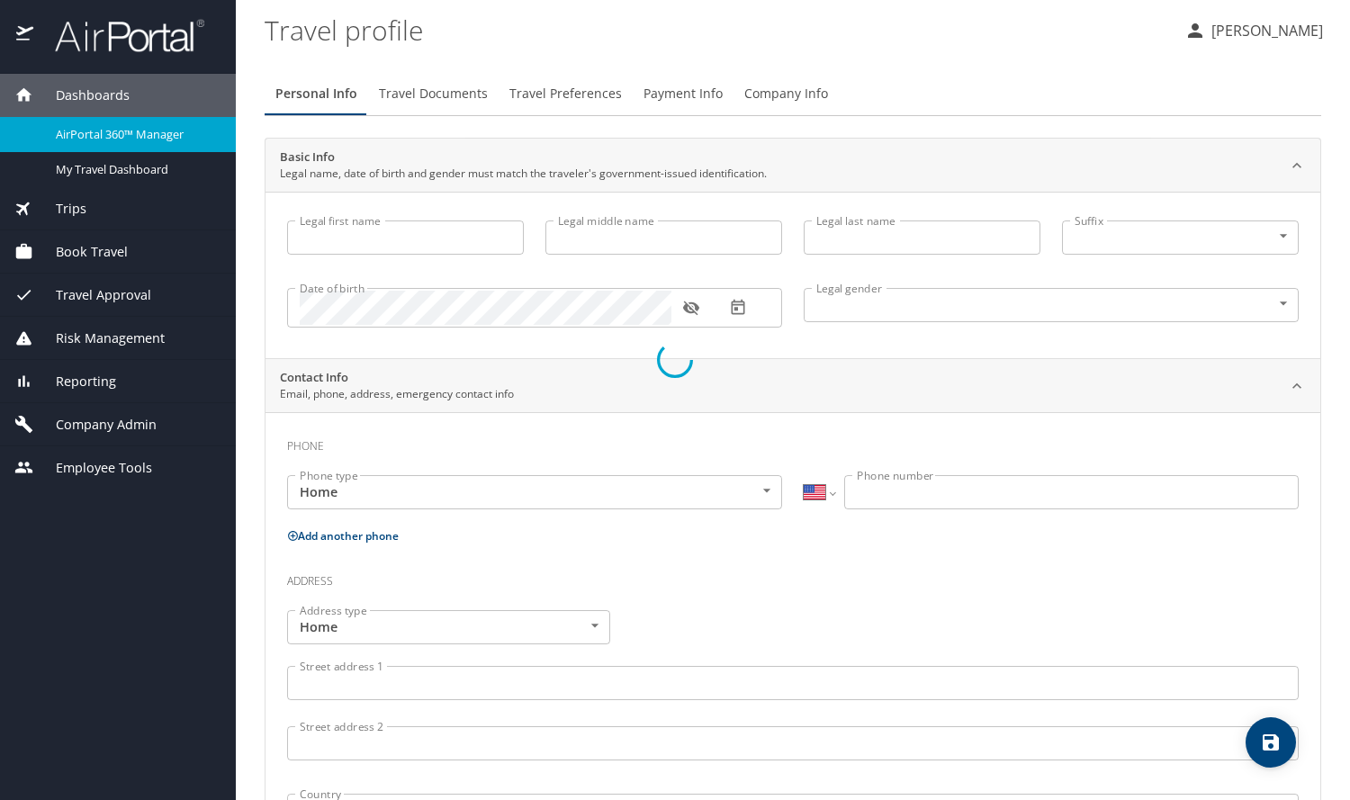
type input "Miers"
select select "NL"
type input "85572059"
select select "US"
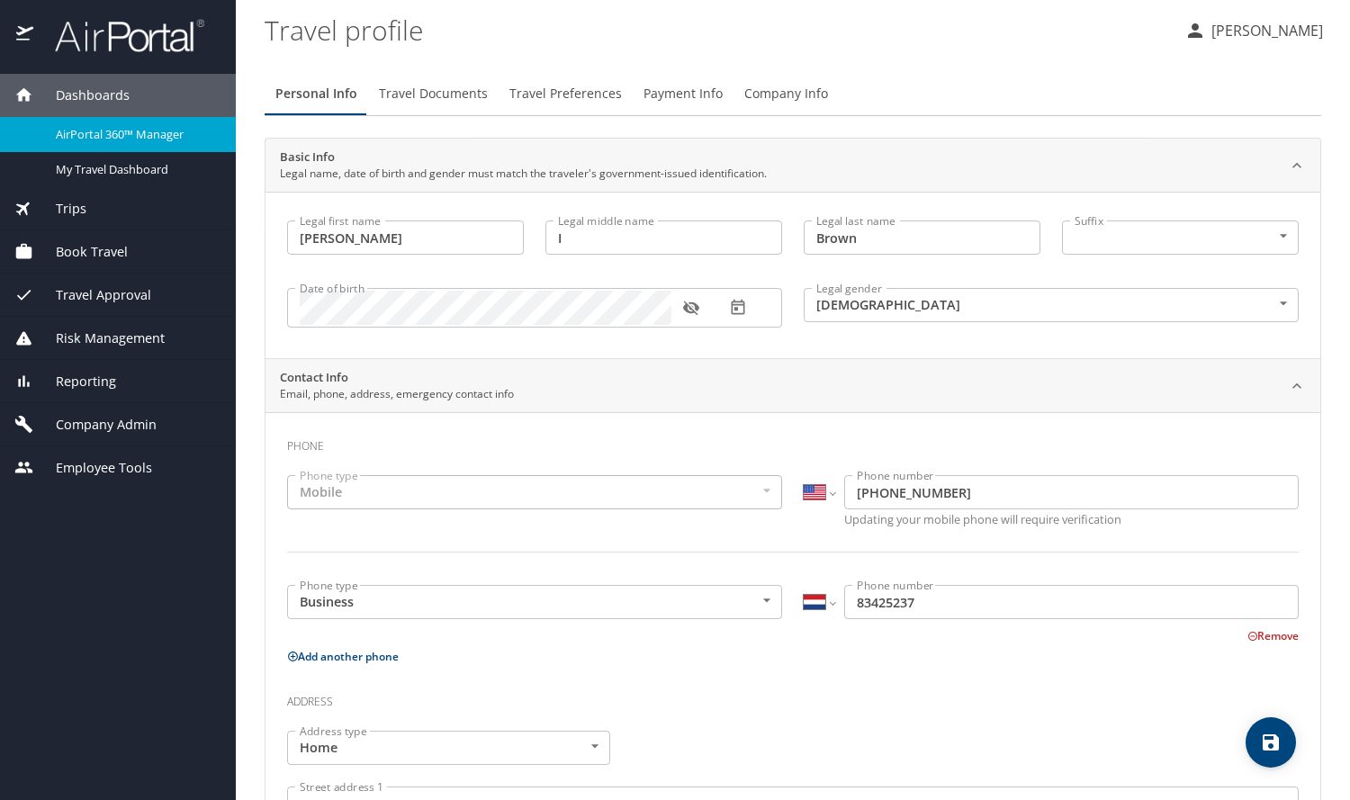
click at [690, 302] on icon "button" at bounding box center [690, 309] width 16 height 14
click at [690, 302] on icon "button" at bounding box center [690, 308] width 16 height 12
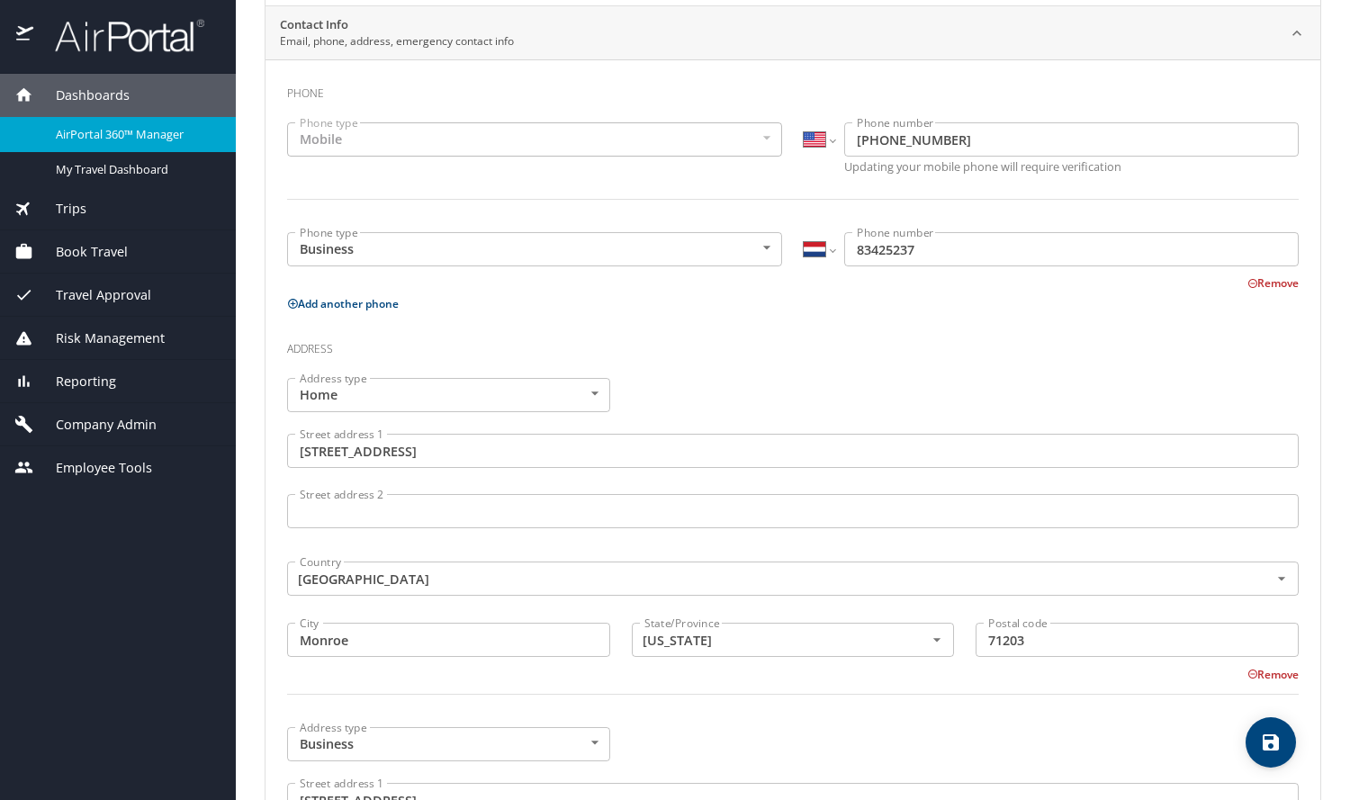
scroll to position [360, 0]
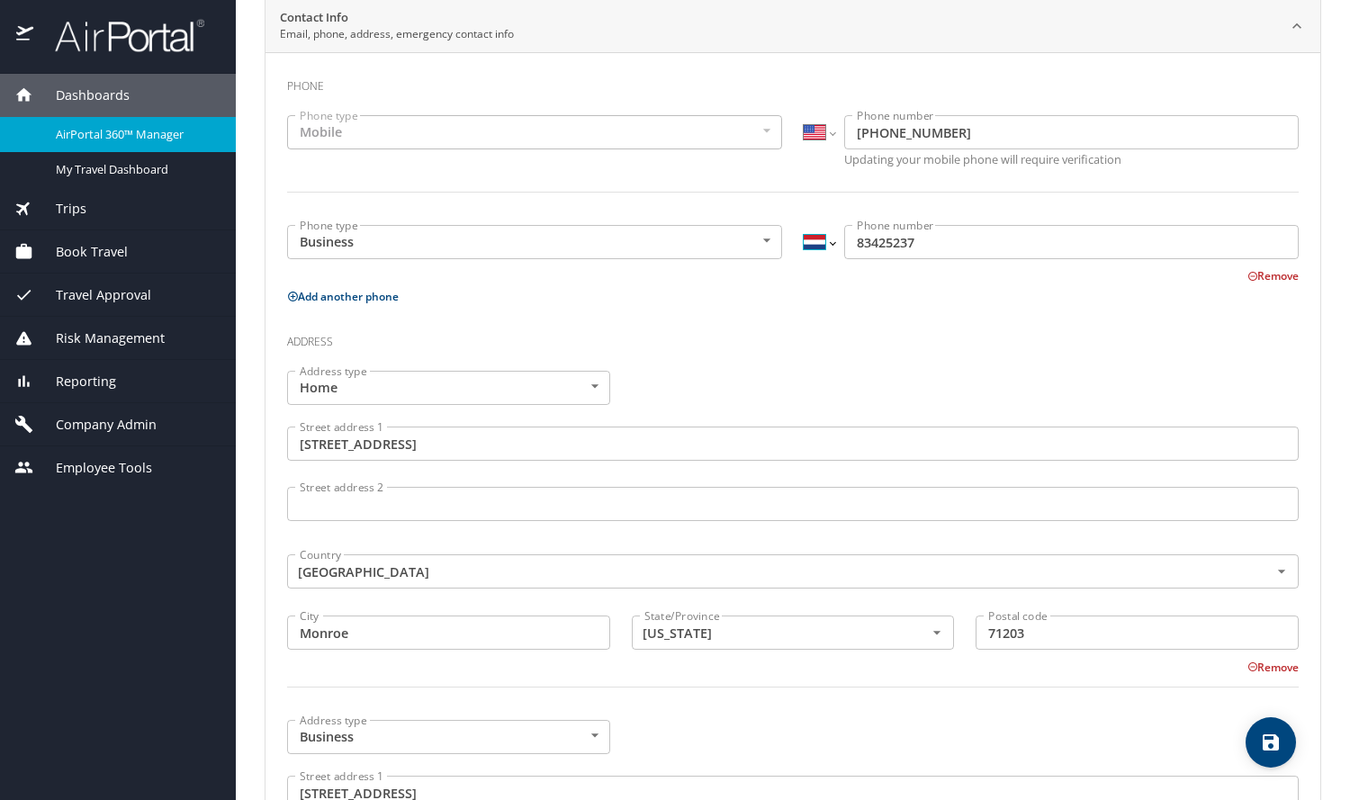
click at [826, 243] on select "International Afghanistan Åland Islands Albania Algeria American Samoa Andorra …" at bounding box center [819, 242] width 31 height 34
select select "US"
click at [804, 225] on select "International Afghanistan Åland Islands Albania Algeria American Samoa Andorra …" at bounding box center [819, 242] width 31 height 34
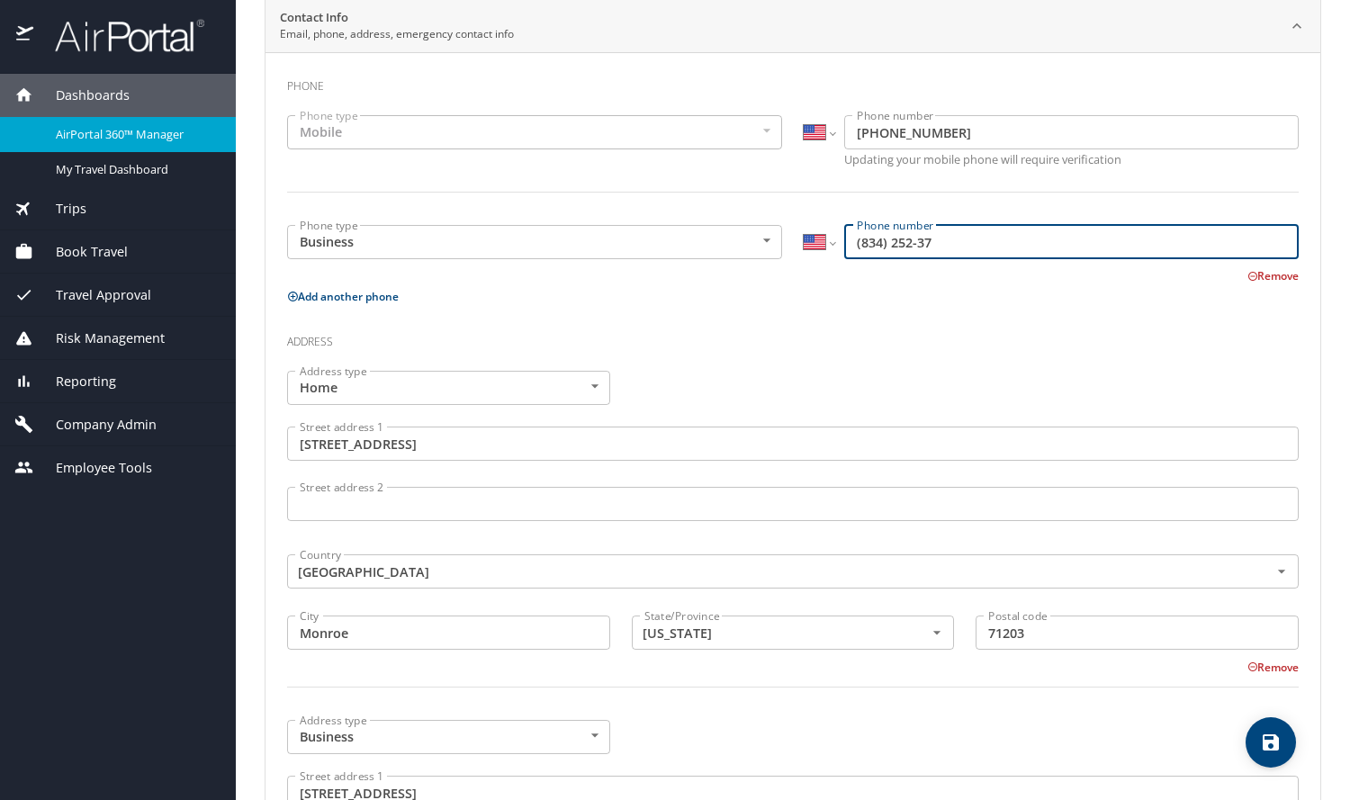
click at [874, 245] on input "(834) 252-37" at bounding box center [1071, 242] width 455 height 34
click at [857, 238] on input "(331) 825-237" at bounding box center [1071, 242] width 455 height 34
drag, startPoint x: 857, startPoint y: 238, endPoint x: 873, endPoint y: 239, distance: 16.2
click at [873, 239] on input "(331) 825-237" at bounding box center [1071, 242] width 455 height 34
type input "7"
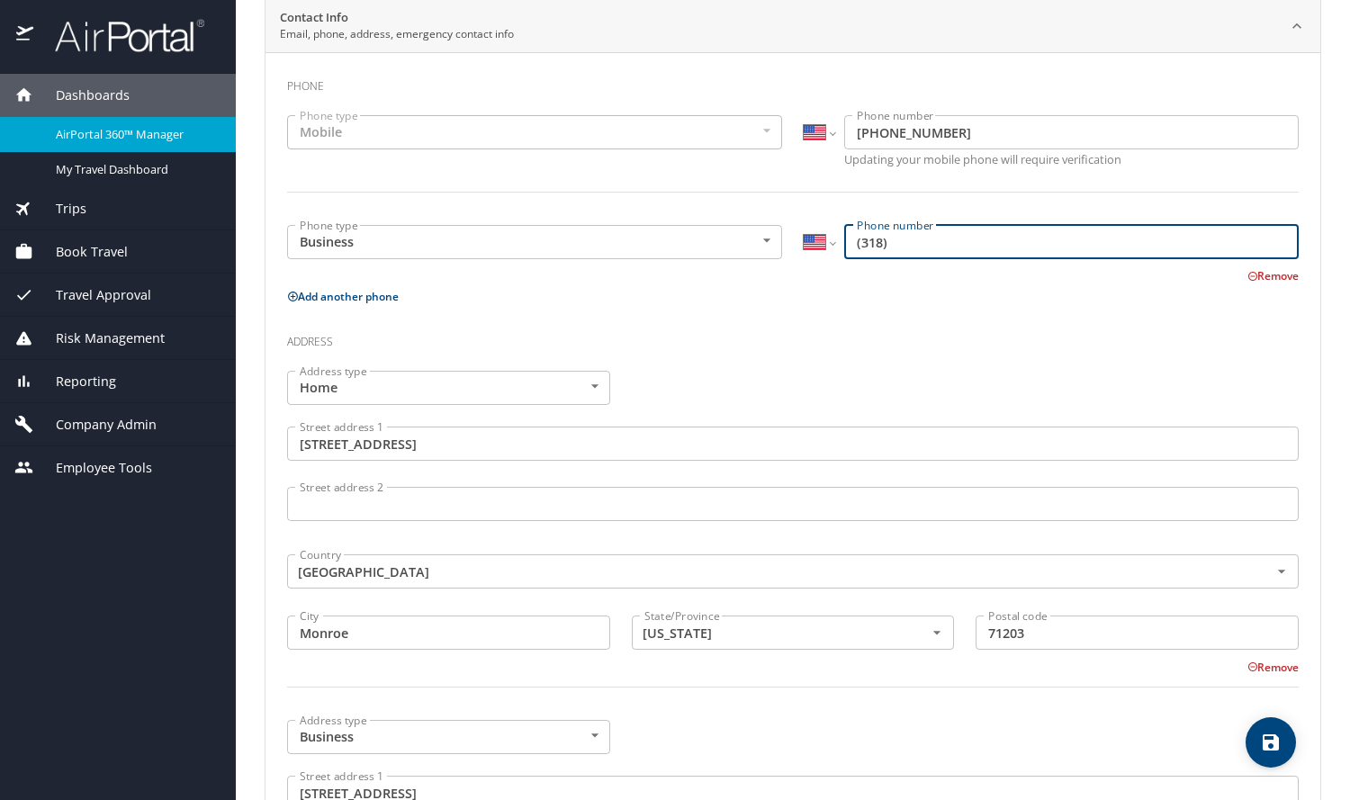
click at [891, 236] on input "(318)" at bounding box center [1071, 242] width 455 height 34
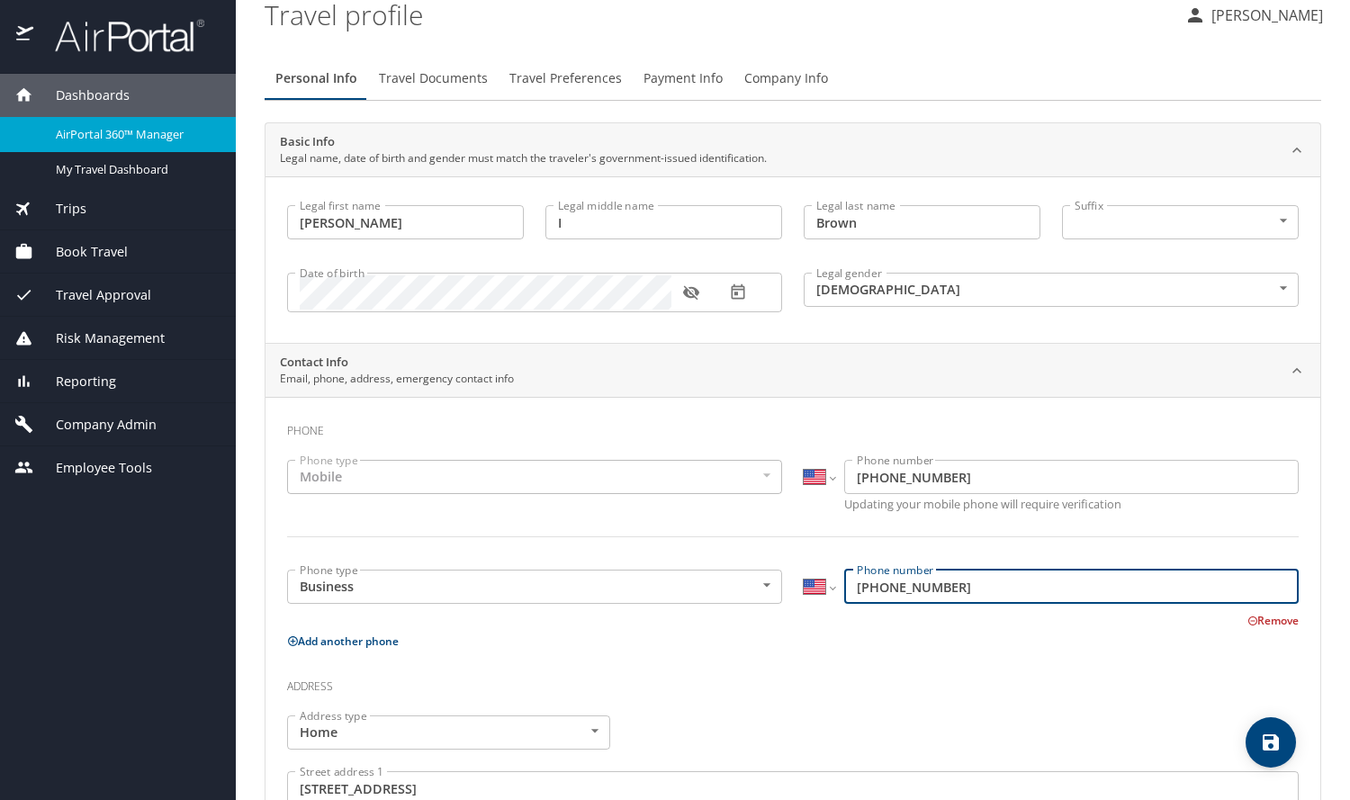
scroll to position [0, 0]
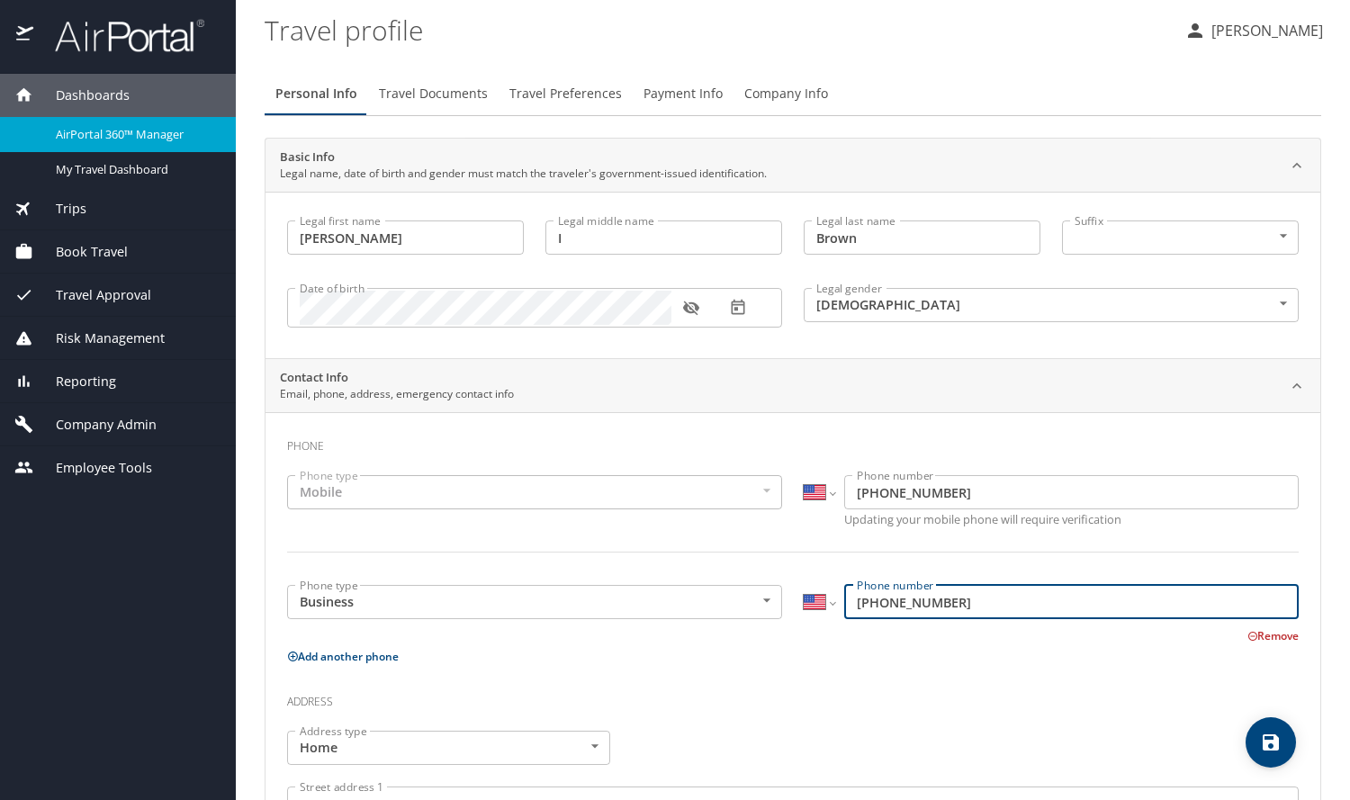
type input "(318) 342-5237"
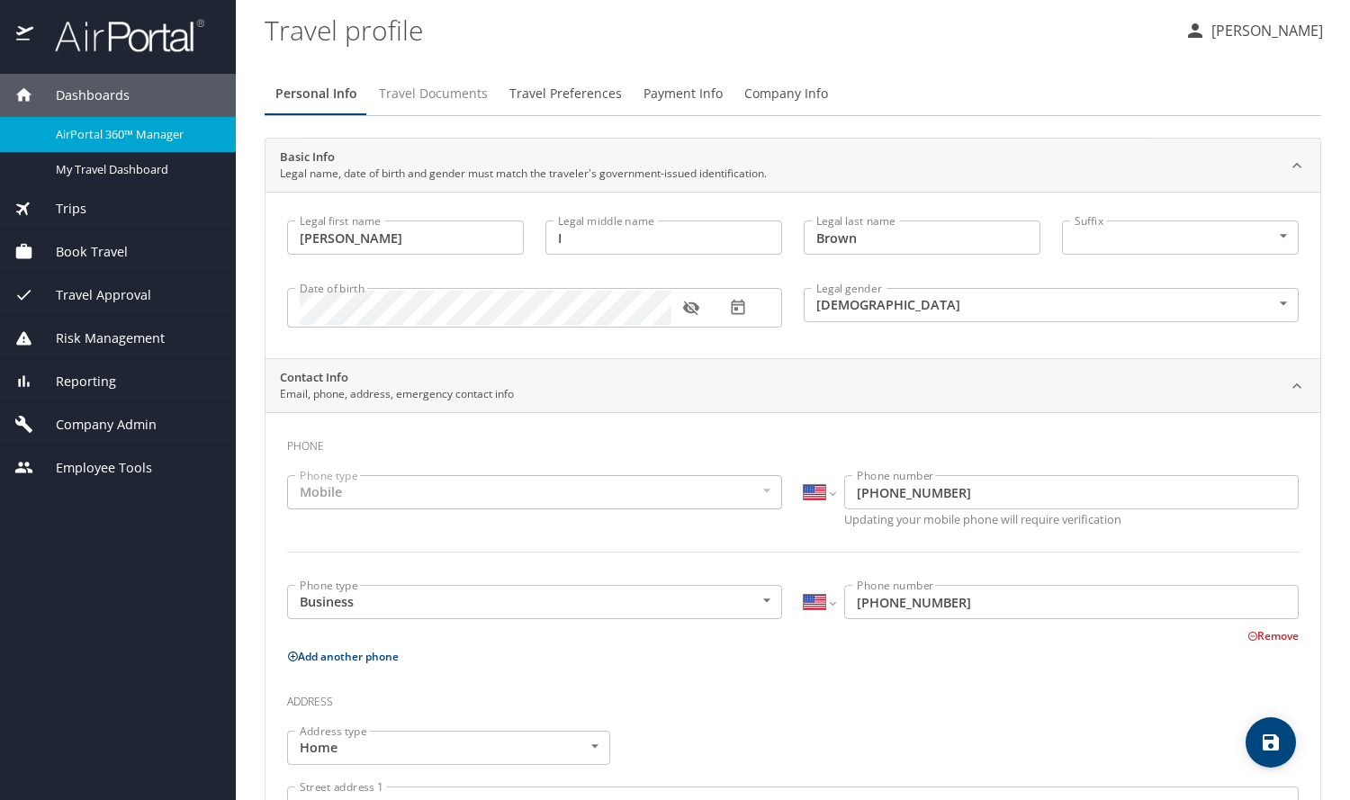
click at [420, 96] on span "Travel Documents" at bounding box center [433, 94] width 109 height 23
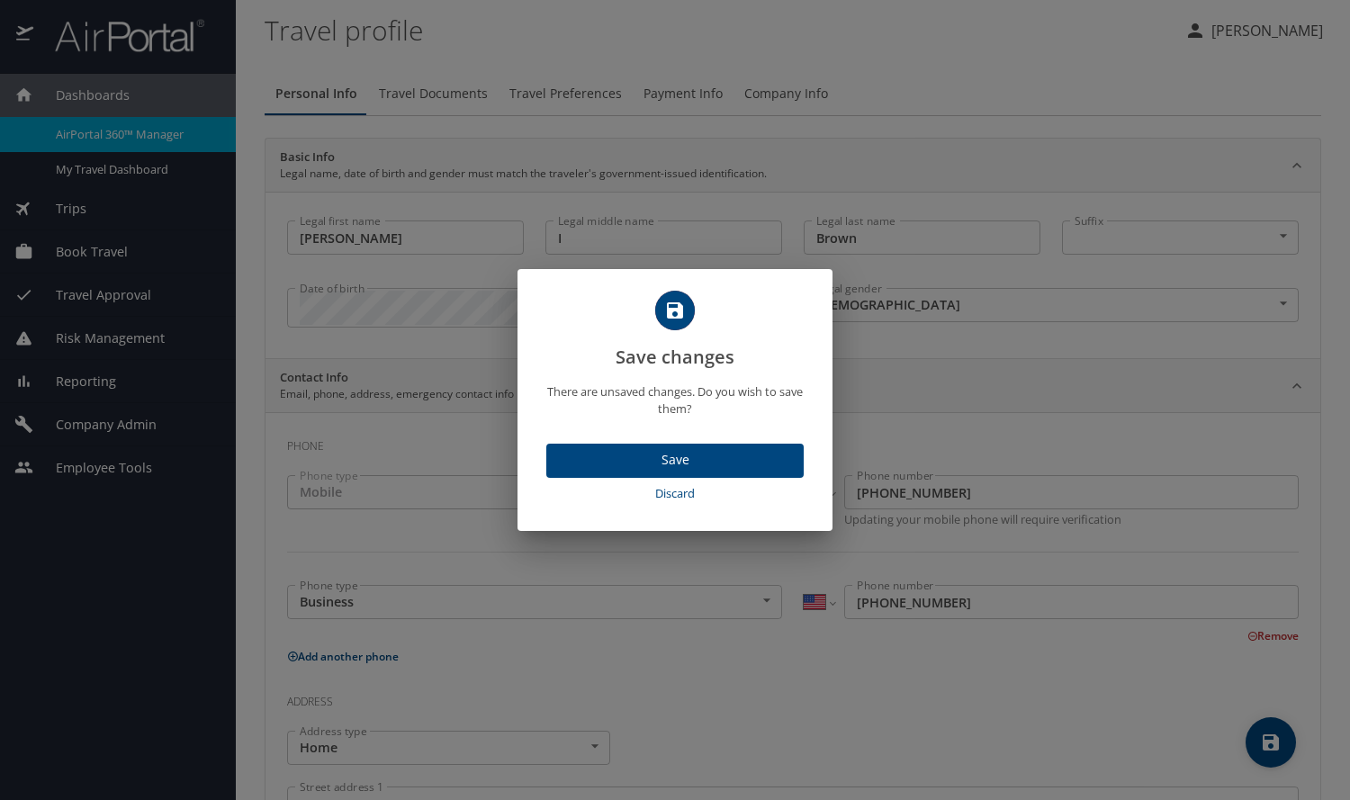
click at [684, 463] on span "Save" at bounding box center [675, 460] width 229 height 23
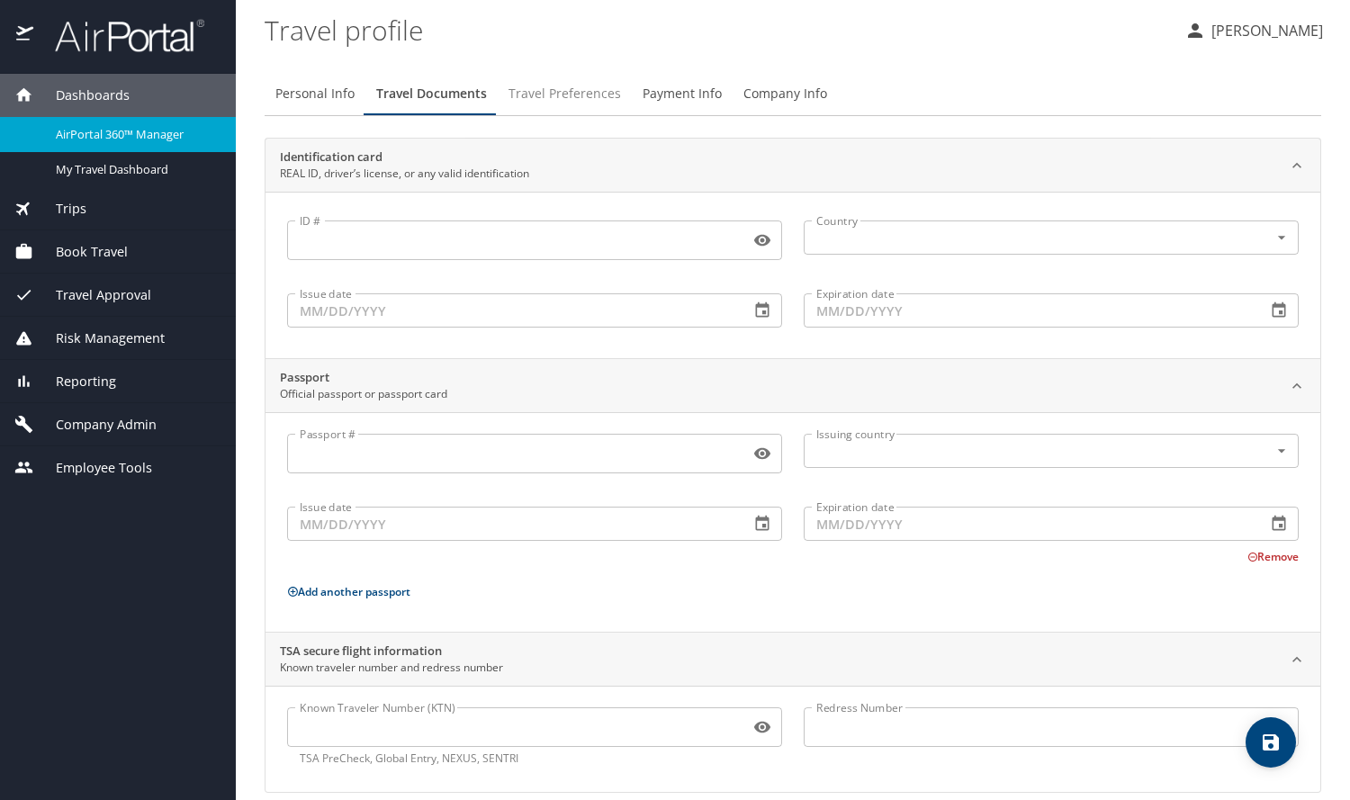
click at [560, 99] on span "Travel Preferences" at bounding box center [565, 94] width 113 height 23
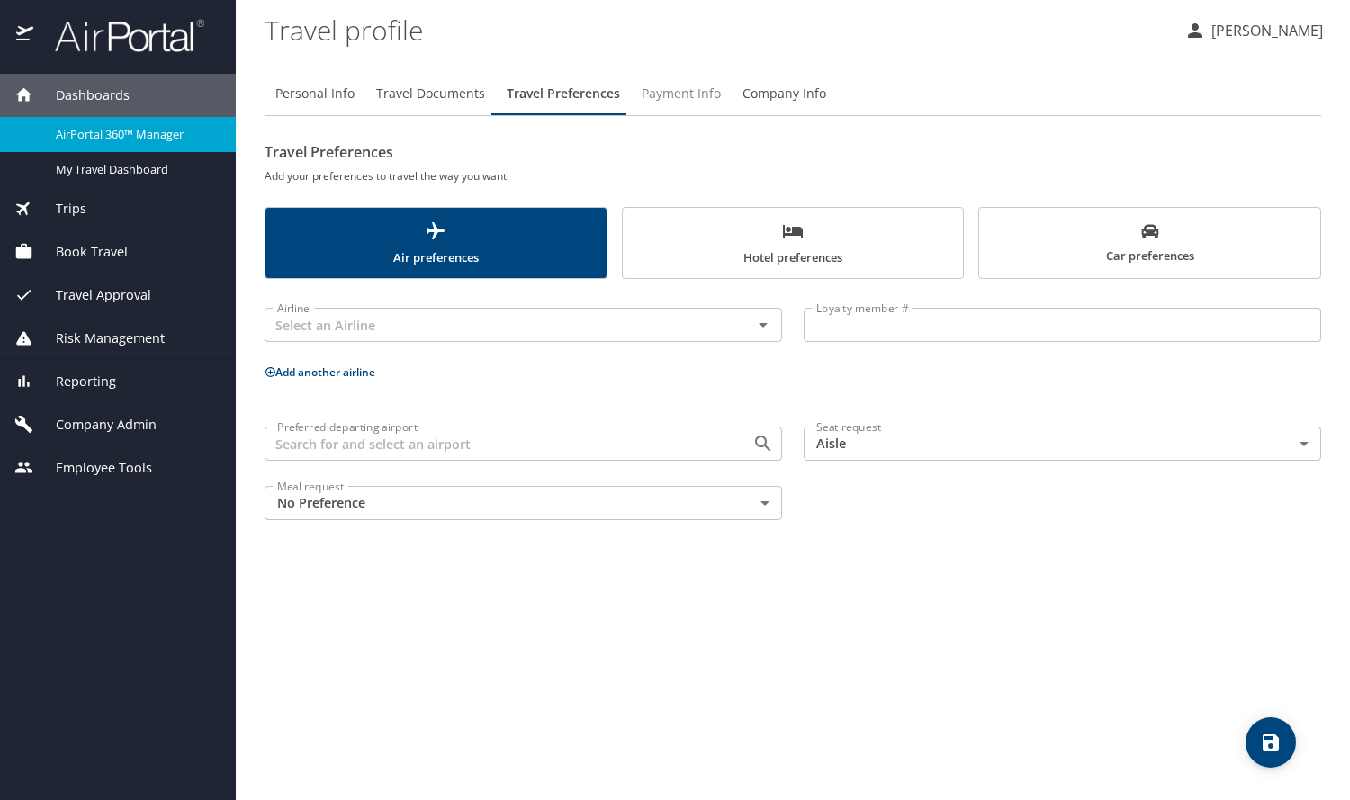
click at [663, 89] on span "Payment Info" at bounding box center [681, 94] width 79 height 23
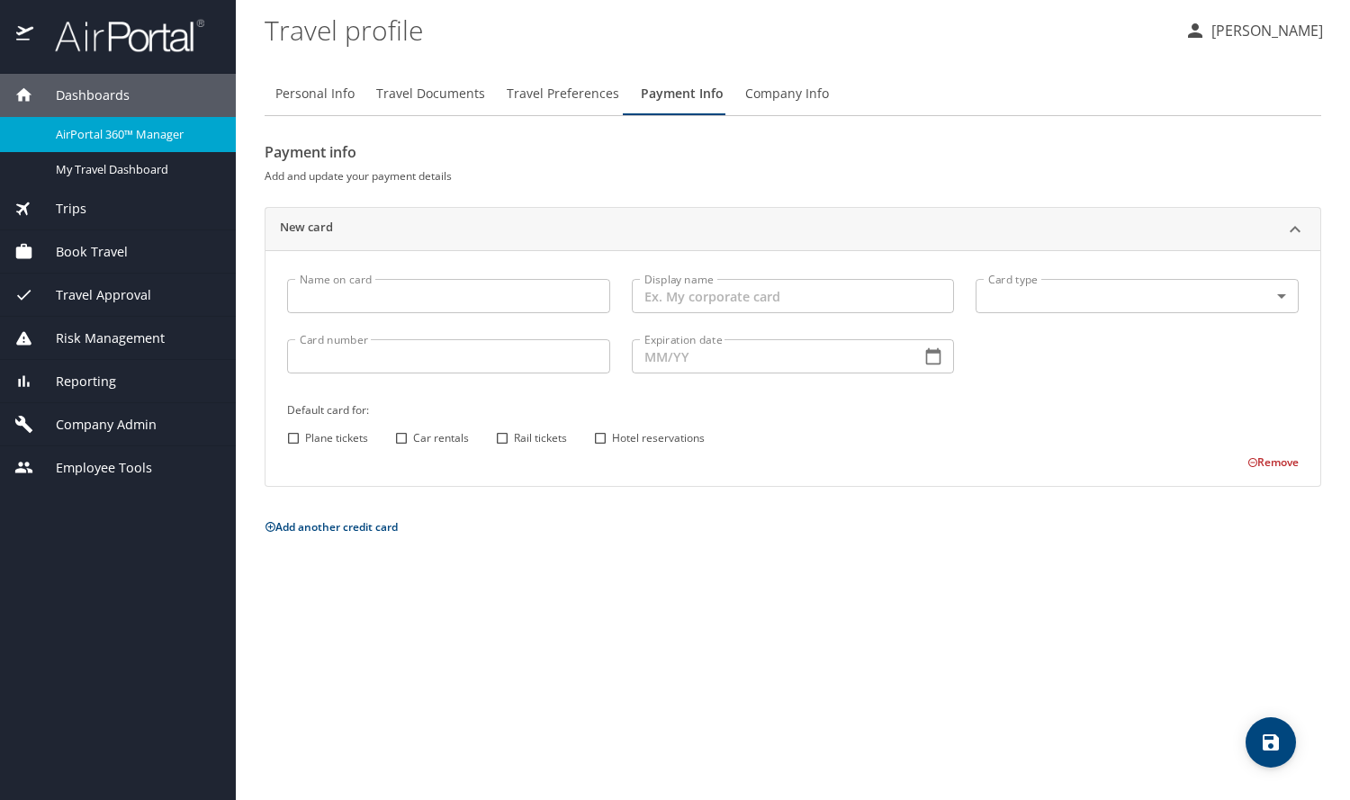
click at [780, 95] on span "Company Info" at bounding box center [787, 94] width 84 height 23
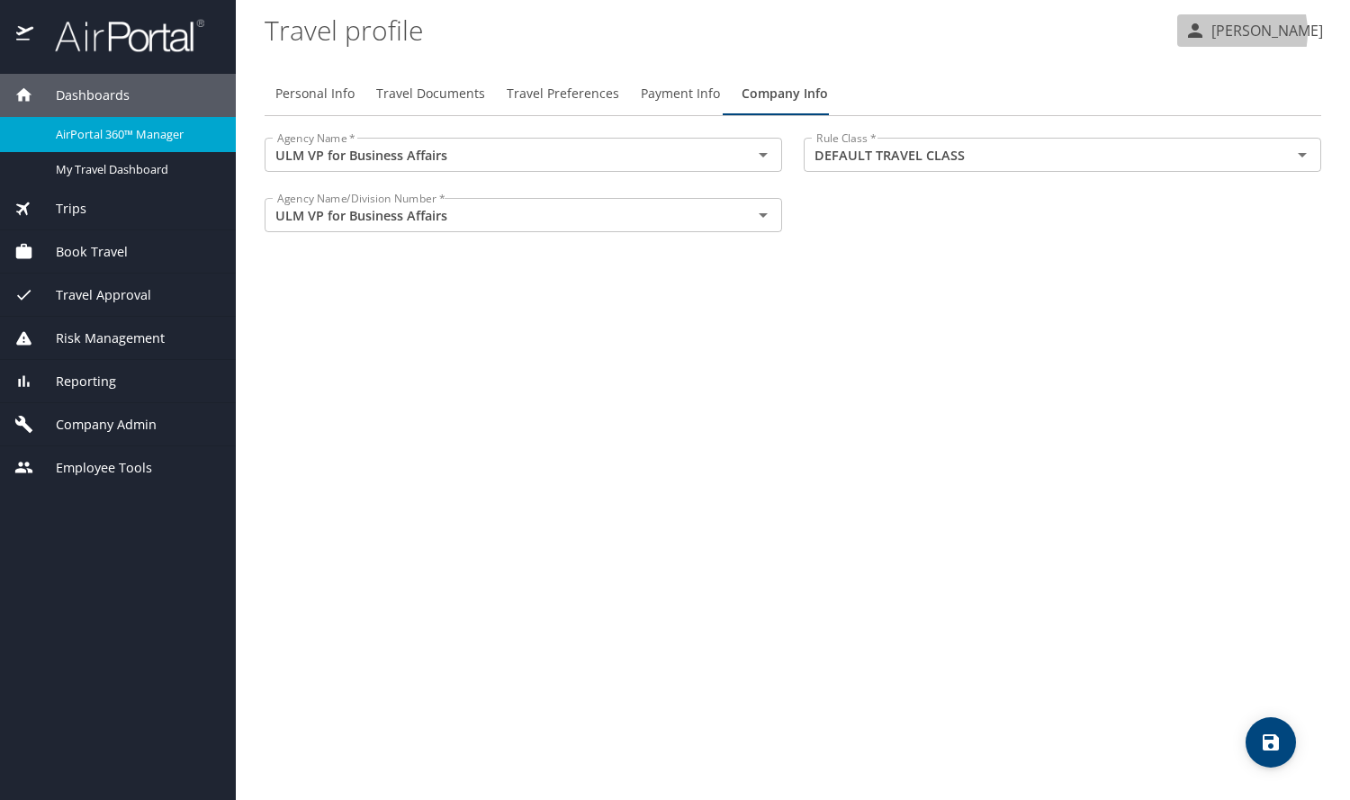
click at [1241, 32] on p "[PERSON_NAME]" at bounding box center [1264, 31] width 117 height 22
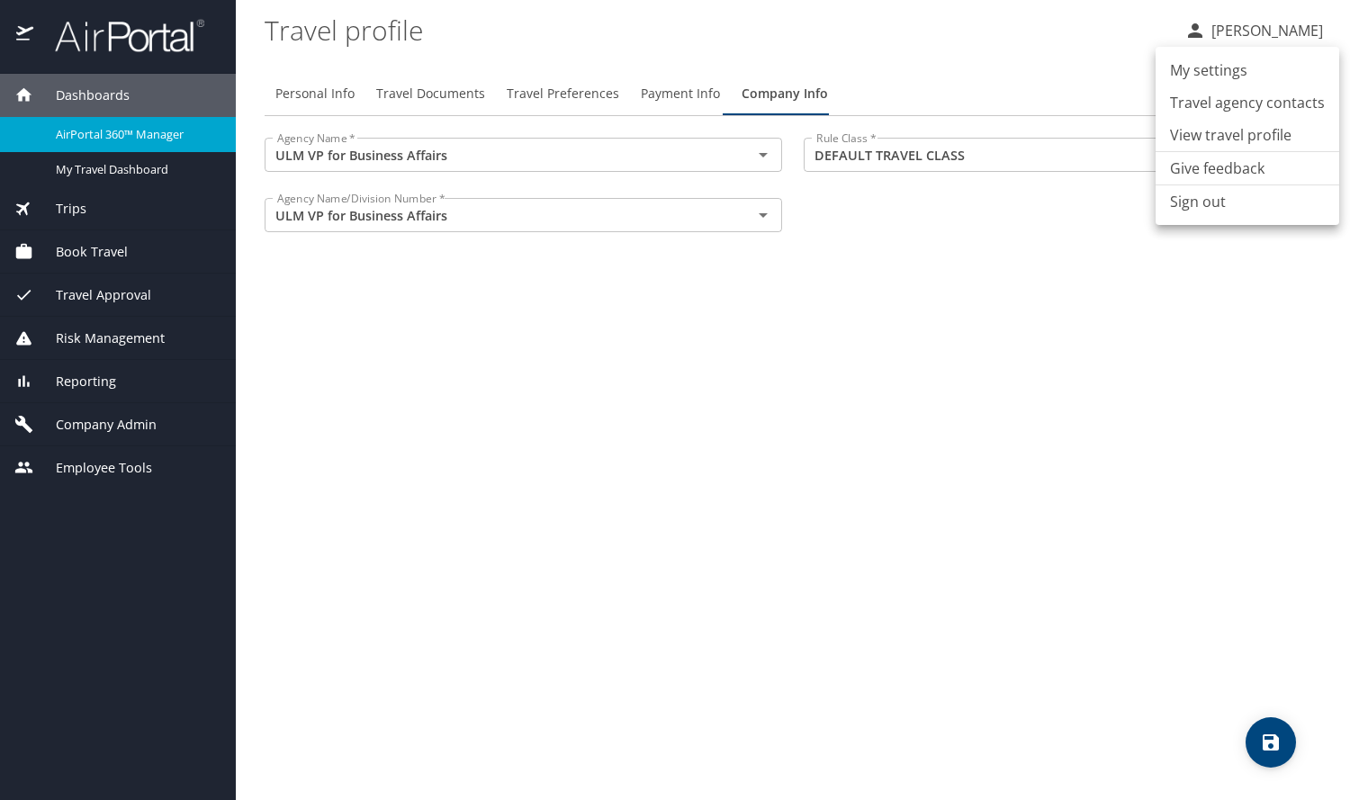
click at [1189, 74] on li "My settings" at bounding box center [1248, 70] width 184 height 32
